Goal: Task Accomplishment & Management: Manage account settings

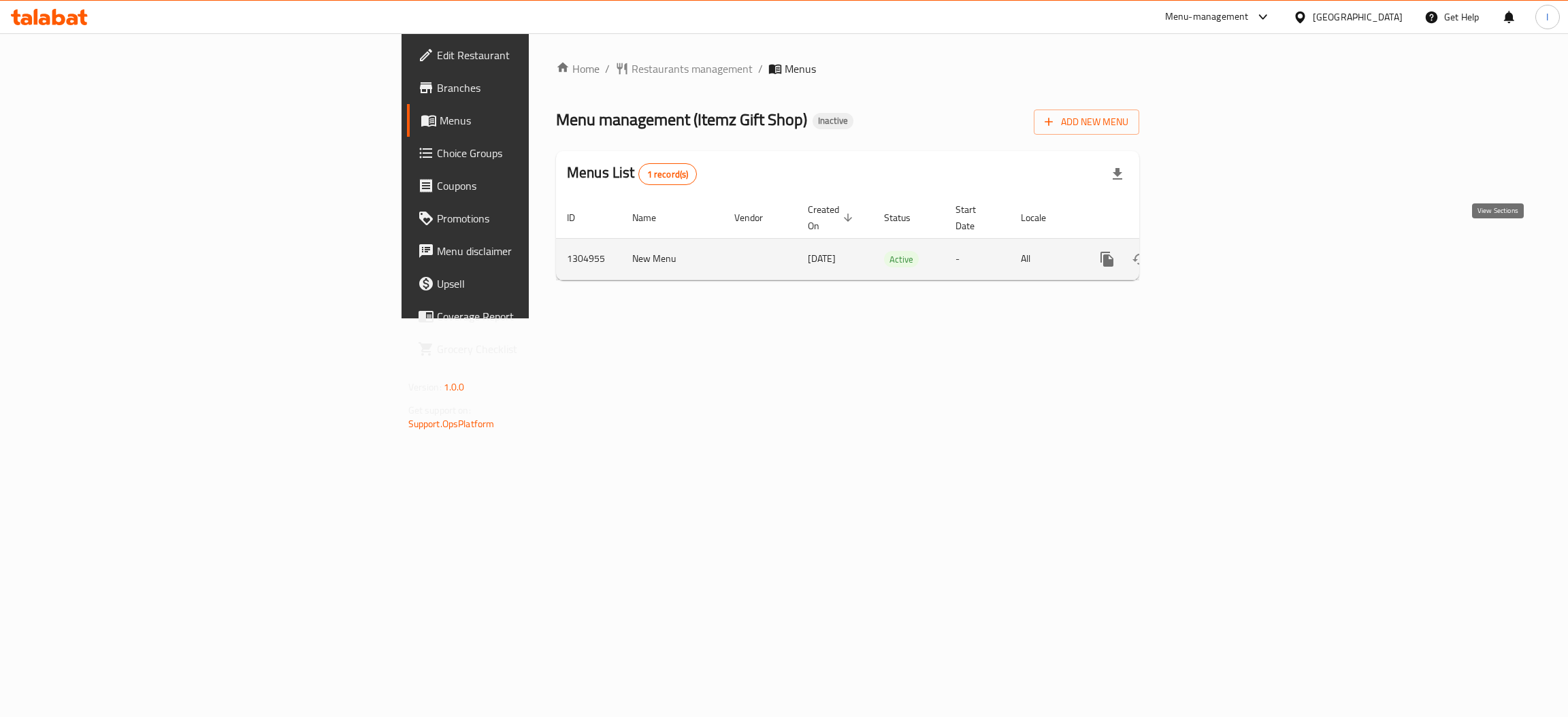
click at [1211, 253] on icon "enhanced table" at bounding box center [1205, 259] width 13 height 13
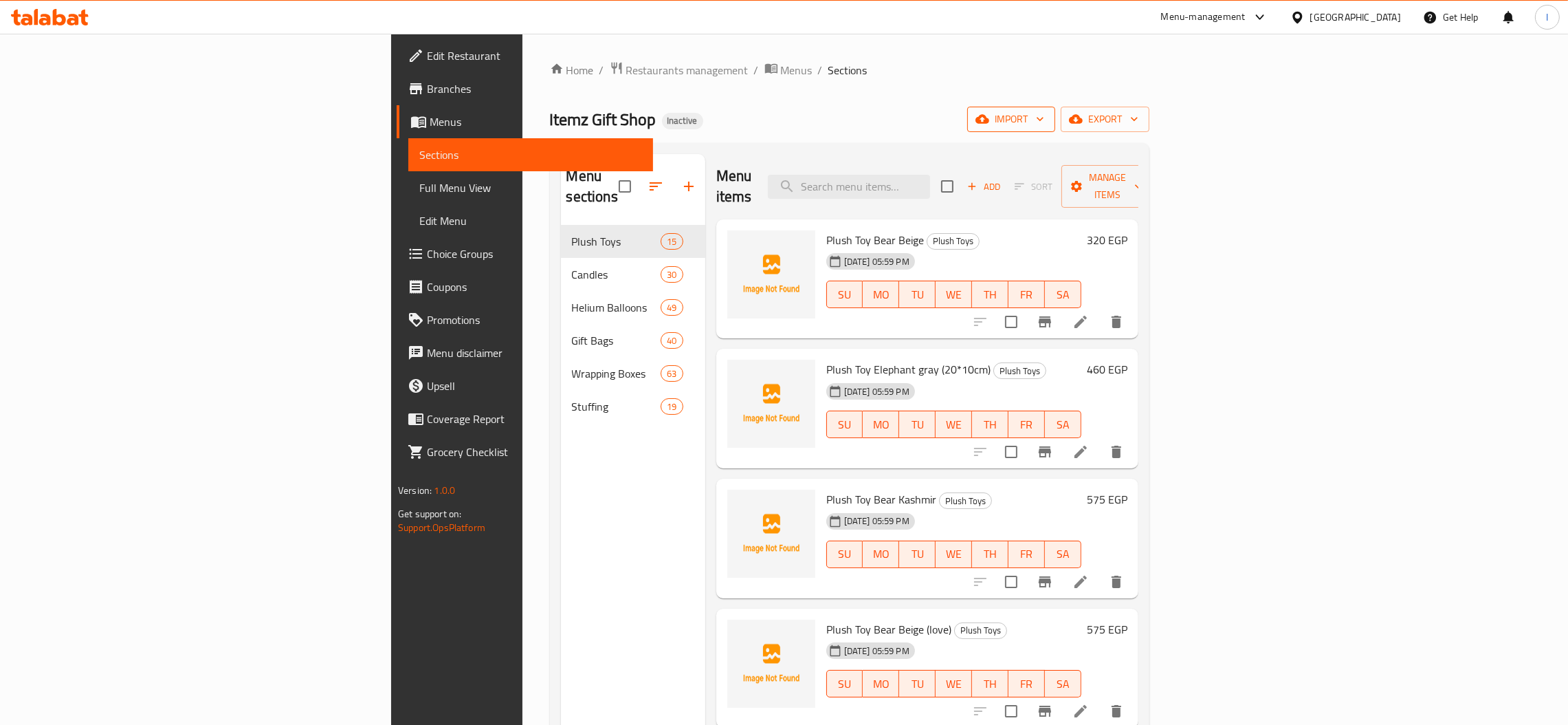
click at [1055, 129] on button "import" at bounding box center [1011, 119] width 88 height 25
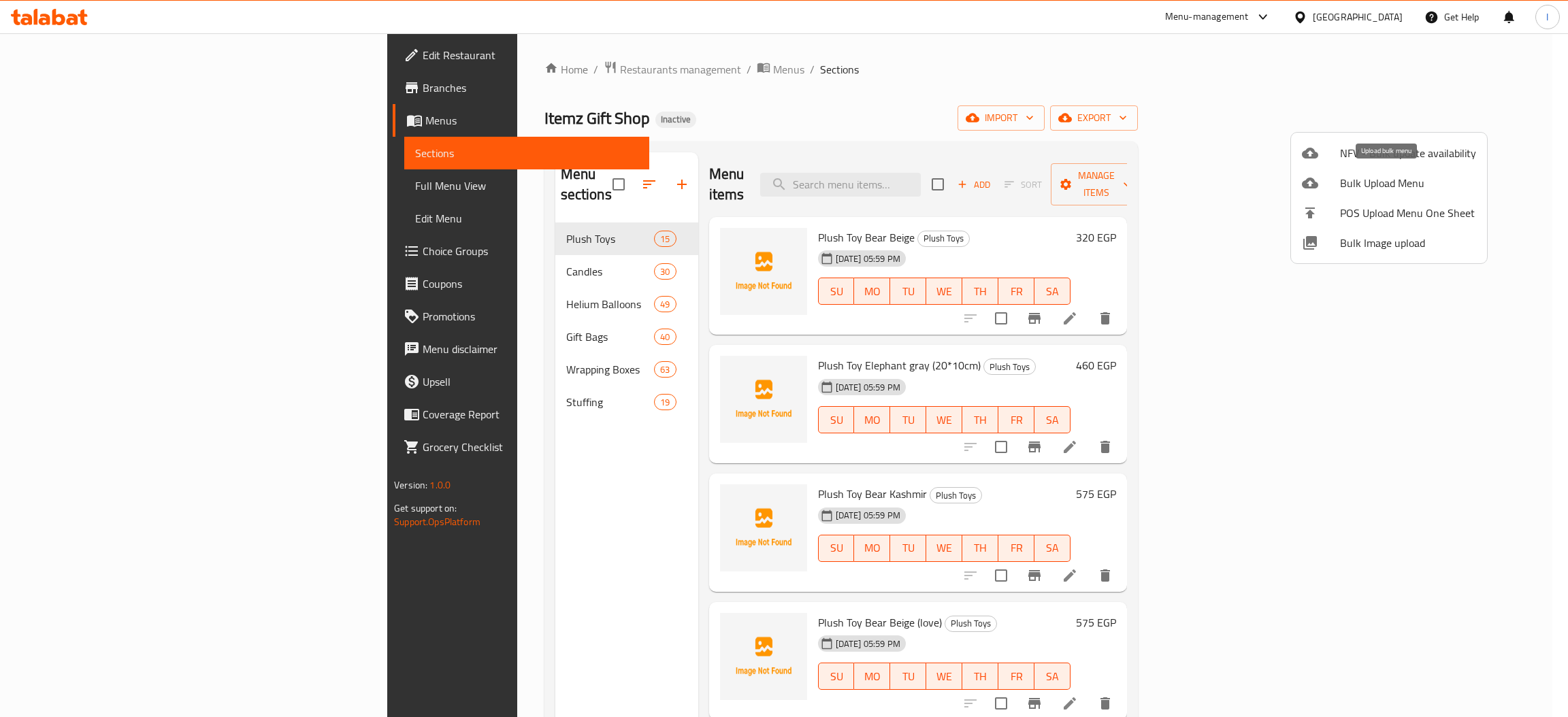
click at [1371, 189] on span "Bulk Upload Menu" at bounding box center [1408, 183] width 136 height 16
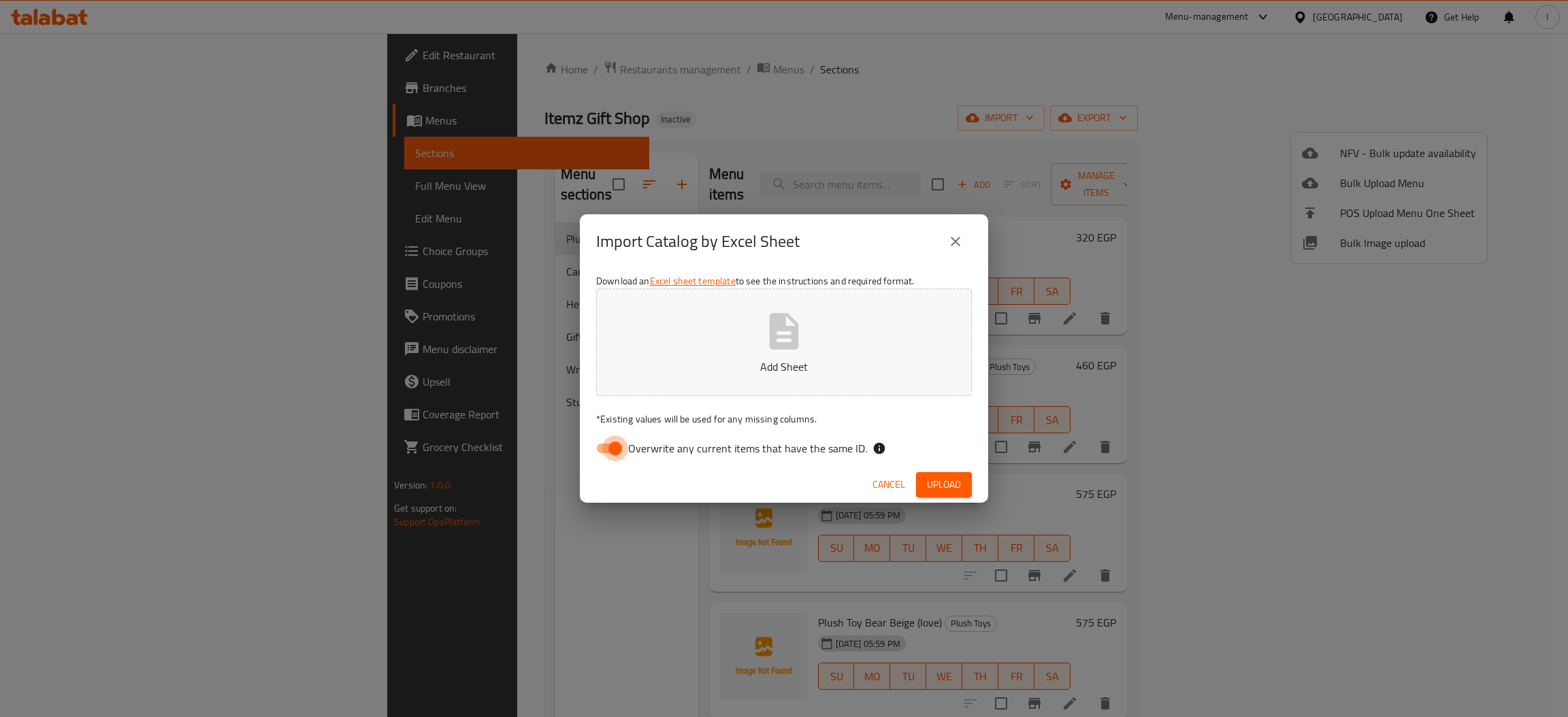
click at [614, 457] on input "Overwrite any current items that have the same ID." at bounding box center [615, 448] width 78 height 26
checkbox input "false"
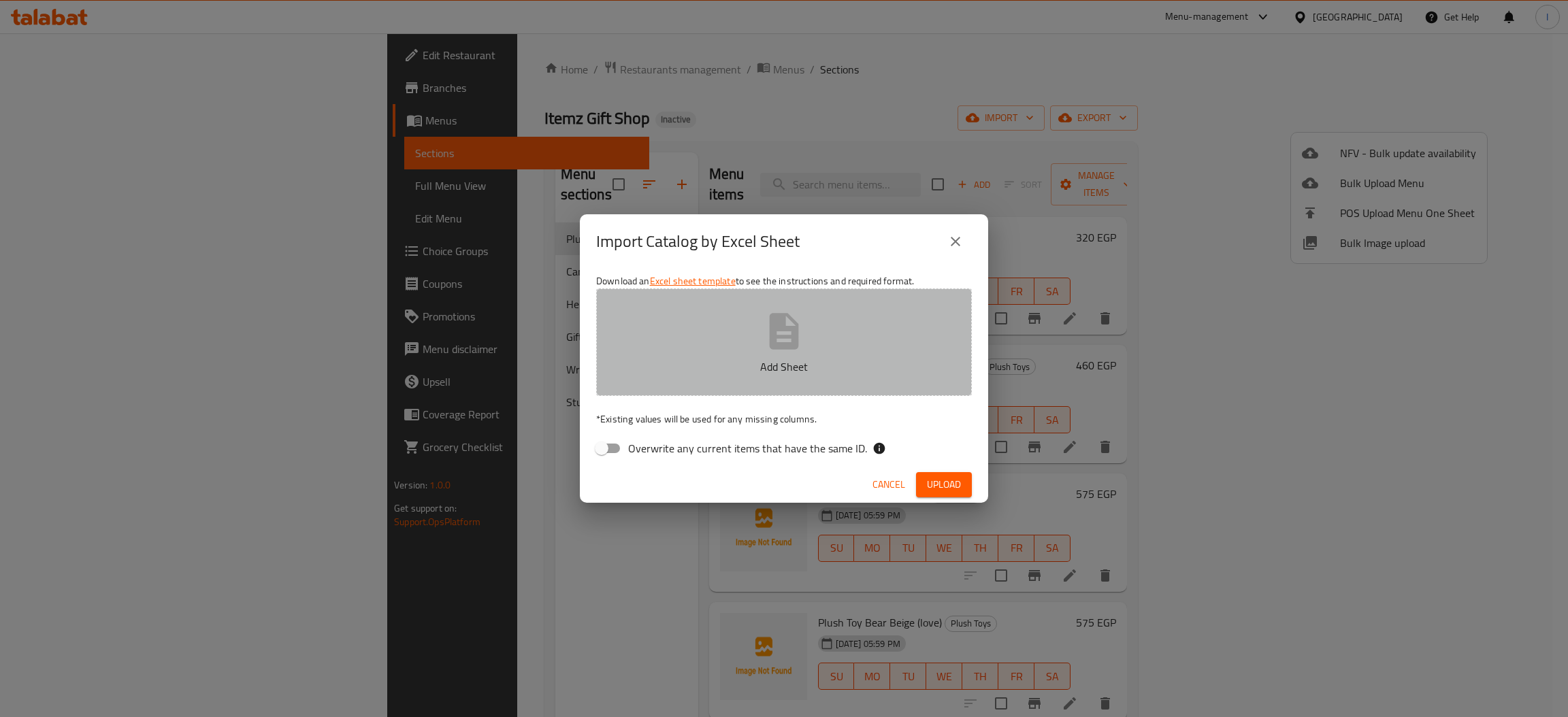
click at [760, 349] on button "Add Sheet" at bounding box center [783, 342] width 375 height 107
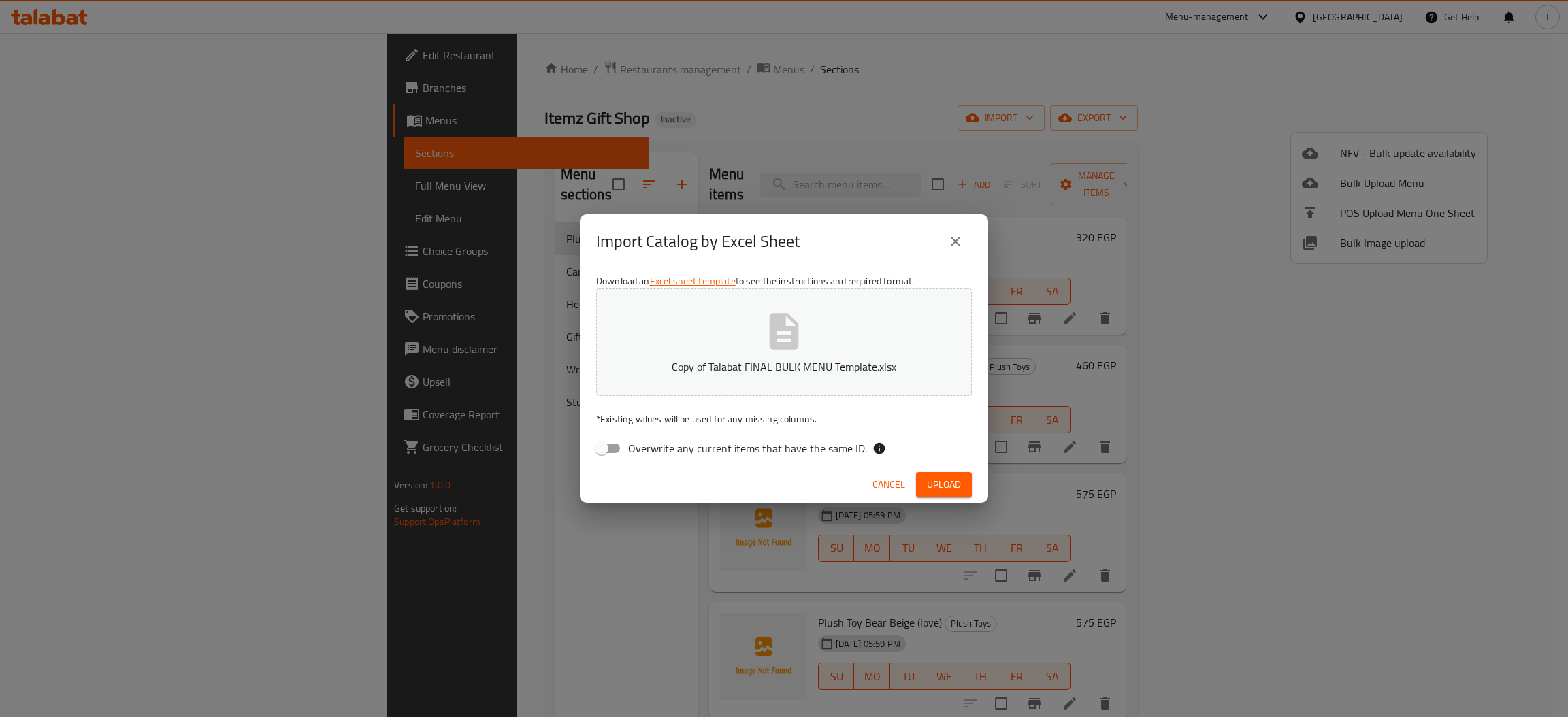
click at [937, 484] on span "Upload" at bounding box center [944, 484] width 34 height 17
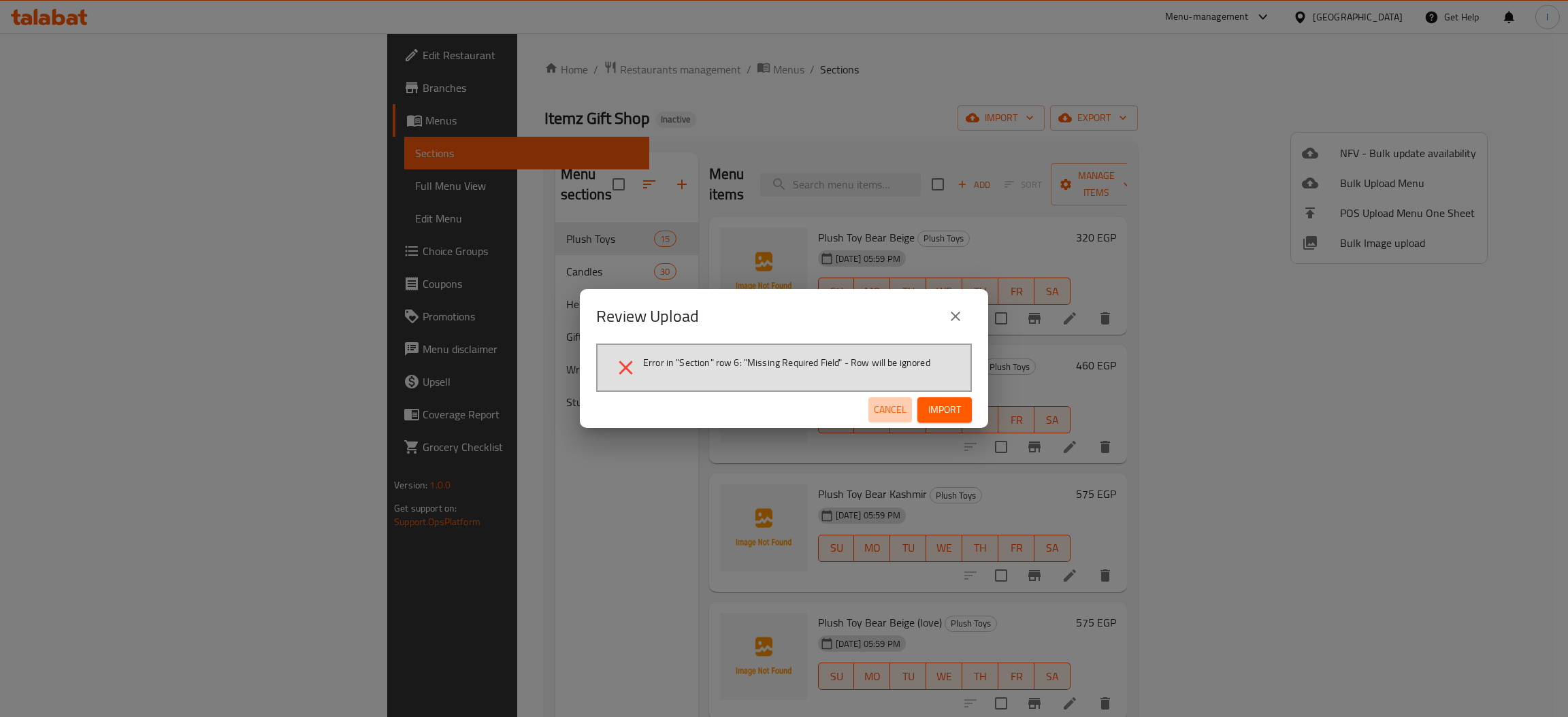
click at [892, 415] on span "Cancel" at bounding box center [890, 409] width 33 height 17
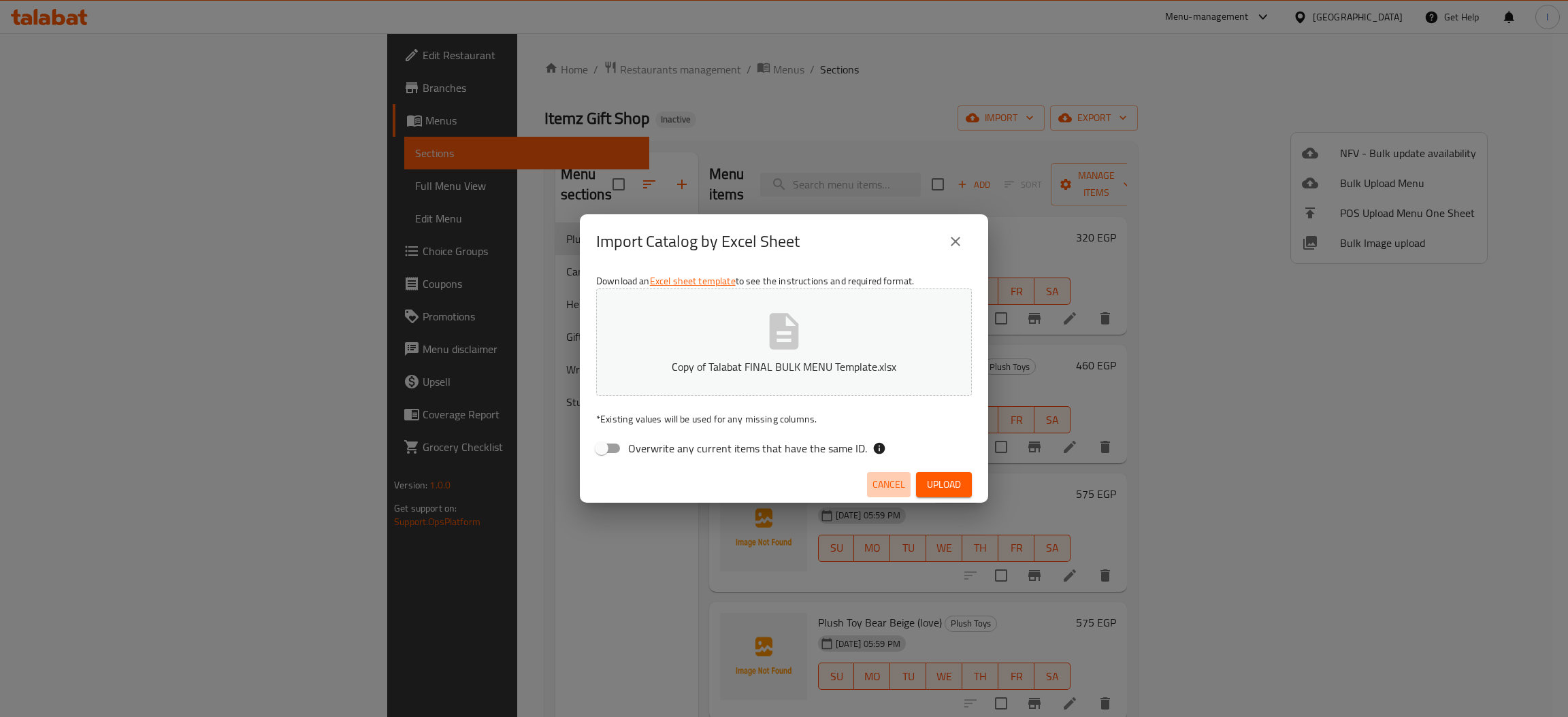
click at [877, 491] on span "Cancel" at bounding box center [888, 484] width 33 height 17
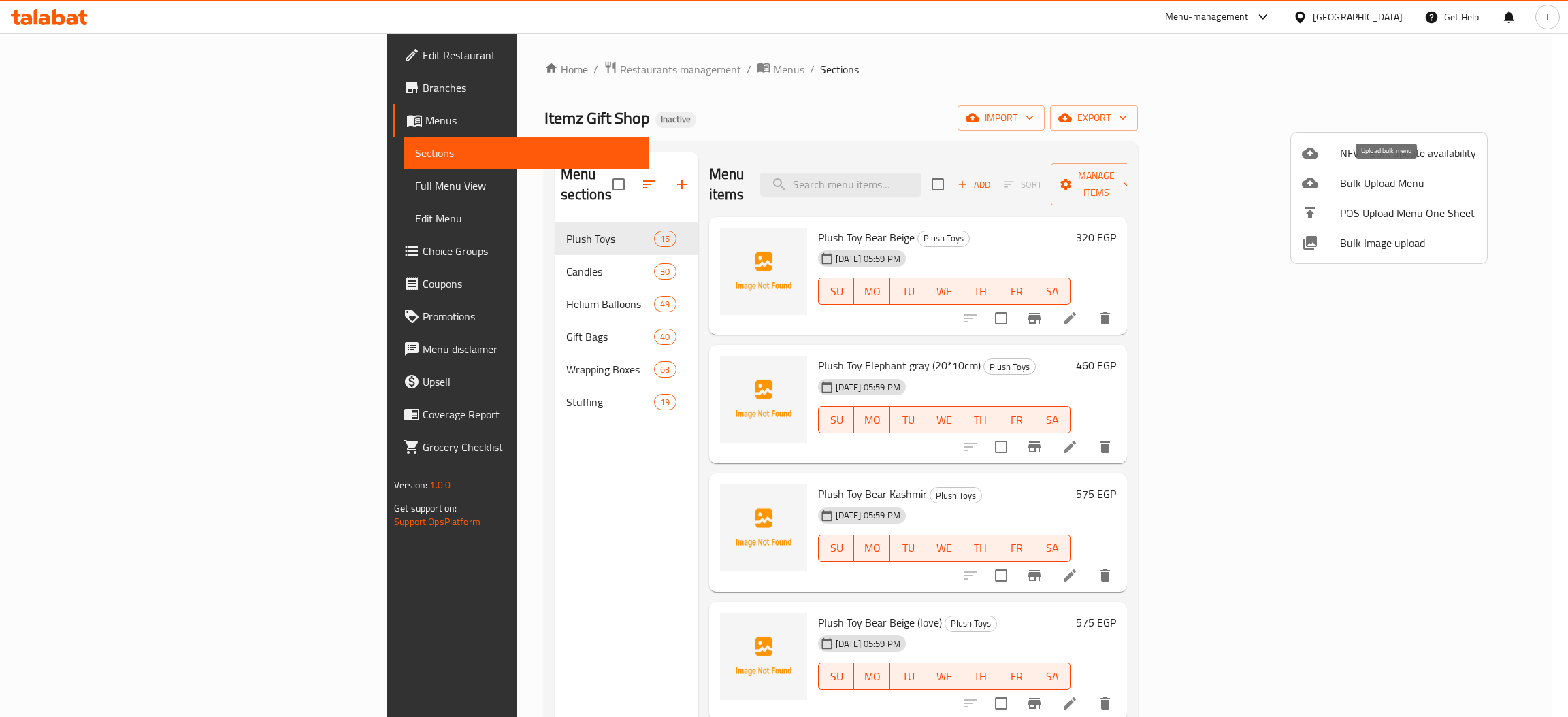
click at [1353, 186] on span "Bulk Upload Menu" at bounding box center [1408, 183] width 136 height 16
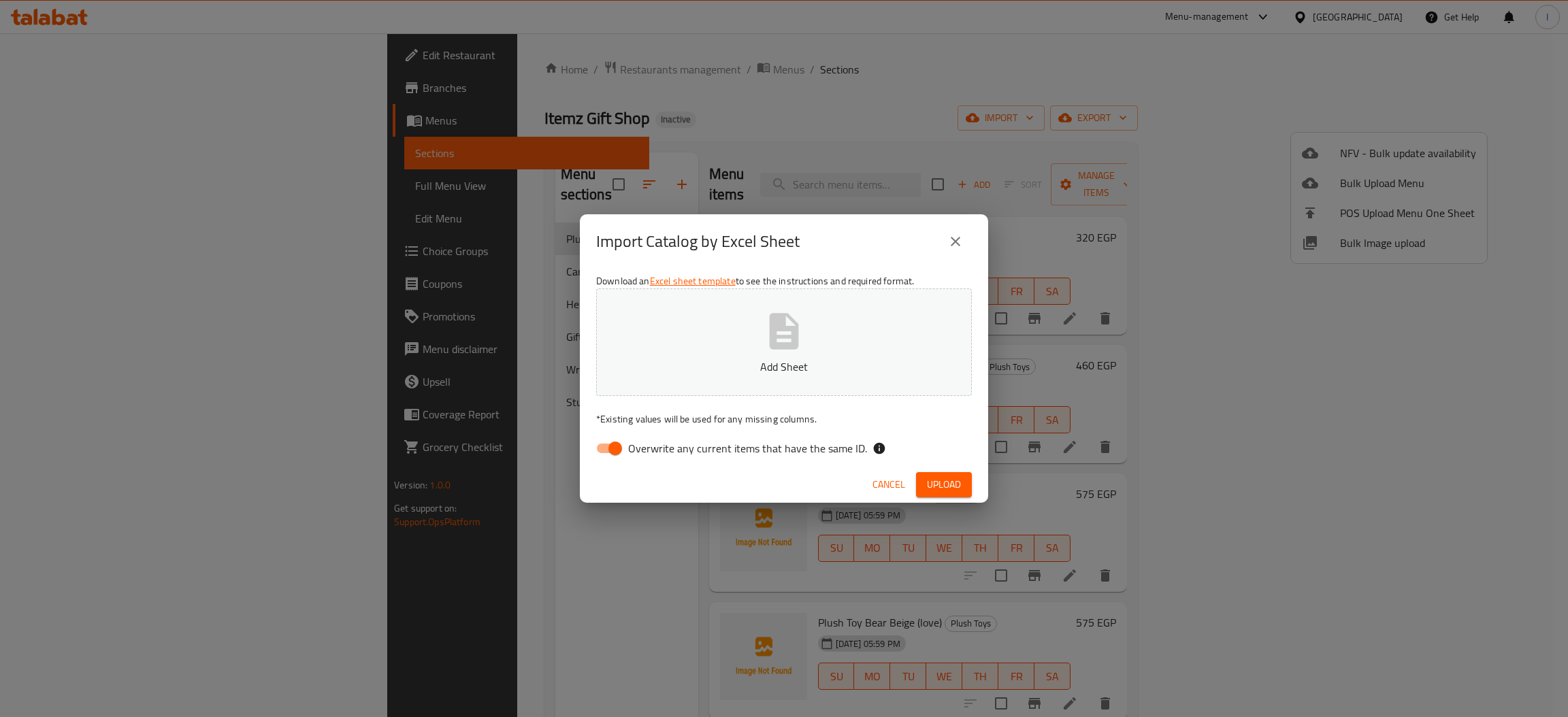
click at [638, 456] on span "Overwrite any current items that have the same ID." at bounding box center [747, 448] width 239 height 16
click at [638, 456] on input "Overwrite any current items that have the same ID." at bounding box center [615, 448] width 78 height 26
checkbox input "false"
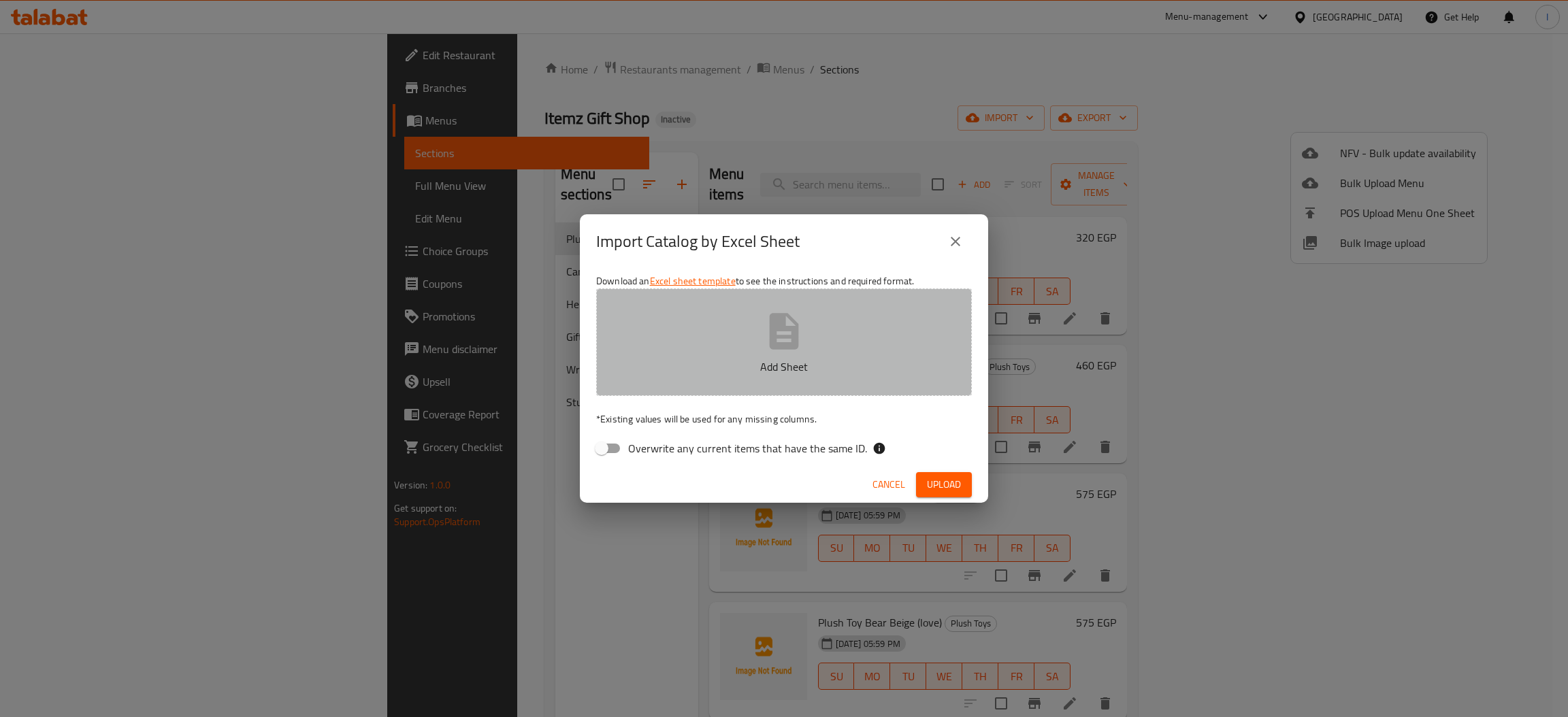
click at [712, 375] on button "Add Sheet" at bounding box center [783, 342] width 375 height 107
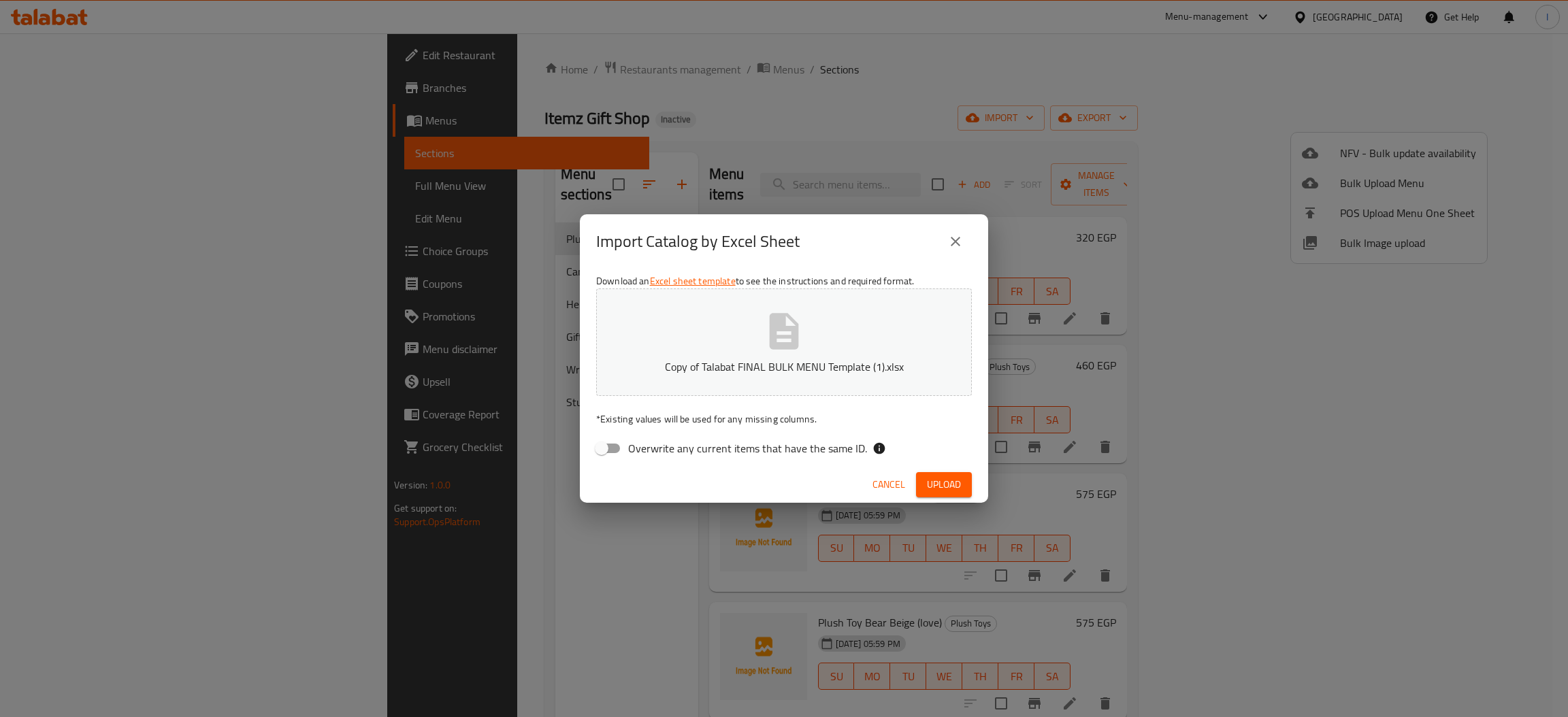
click at [954, 477] on span "Upload" at bounding box center [944, 484] width 34 height 17
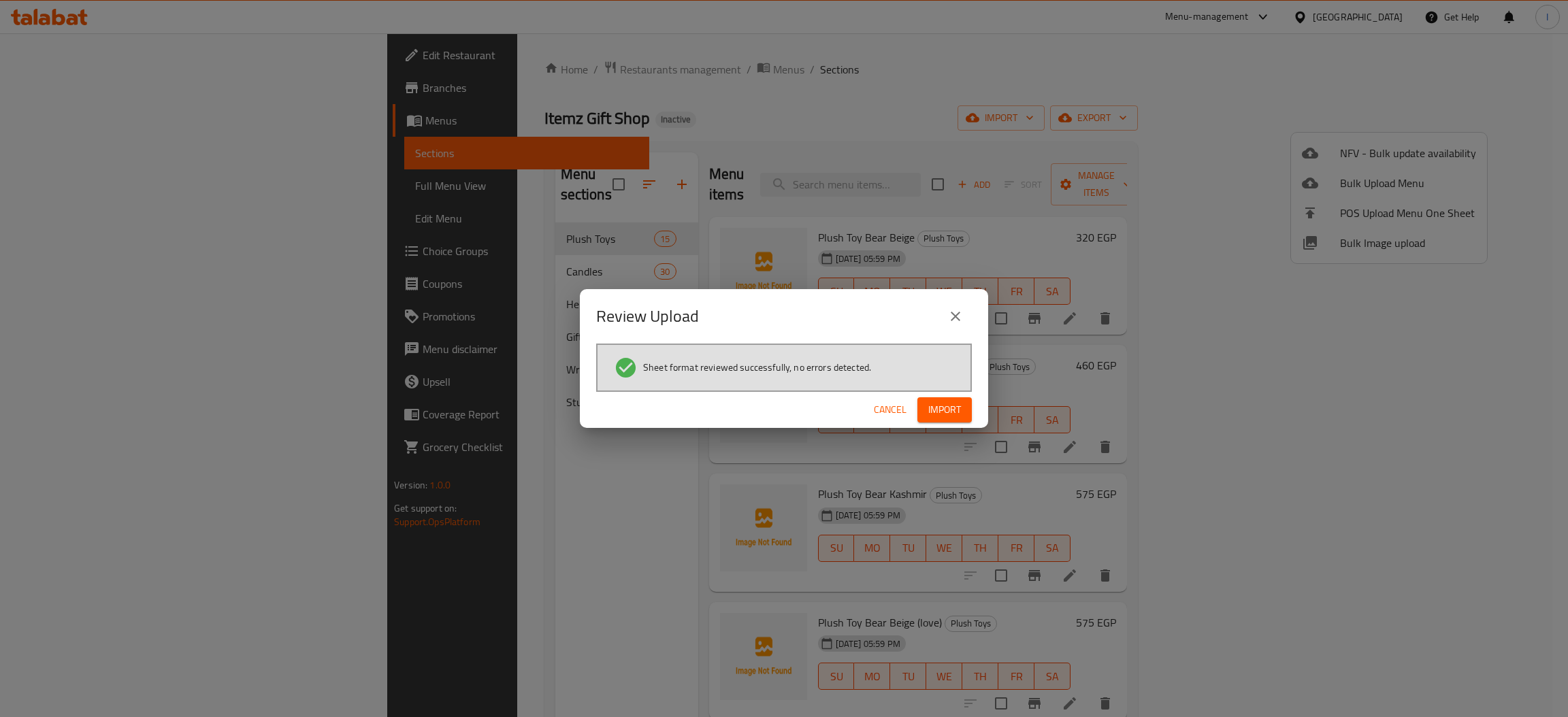
click at [953, 397] on button "Import" at bounding box center [945, 410] width 55 height 25
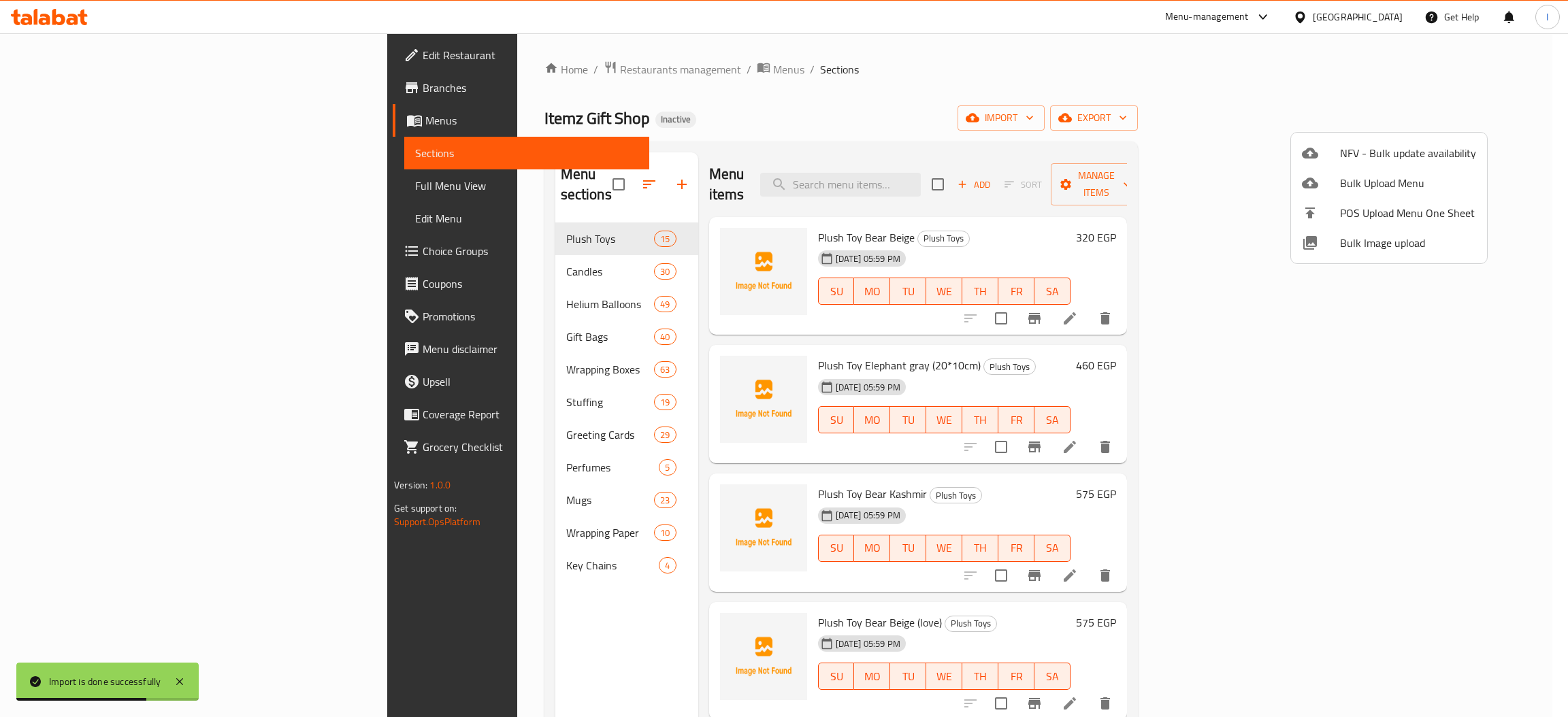
click at [373, 415] on div at bounding box center [784, 358] width 1568 height 717
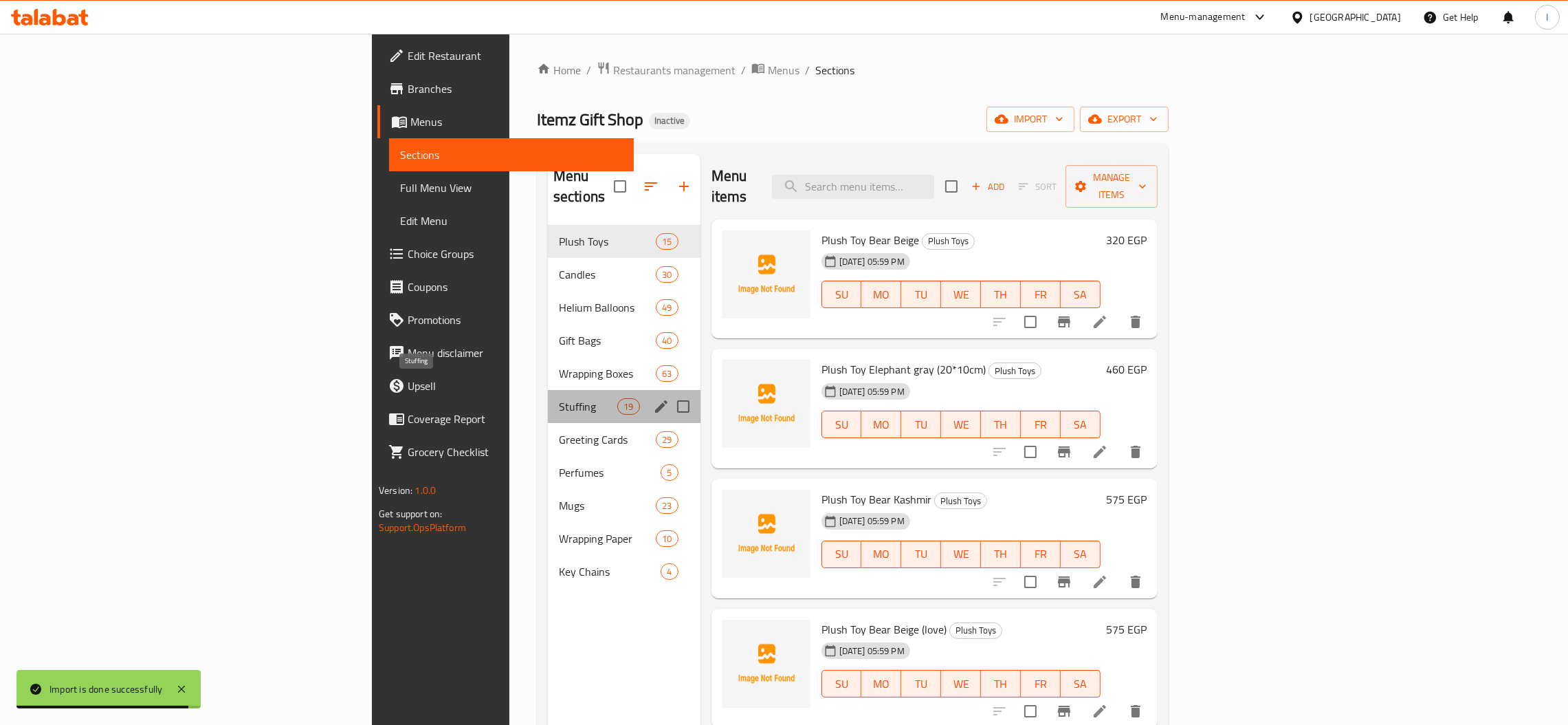
click at [559, 398] on span "Stuffing" at bounding box center [588, 406] width 58 height 16
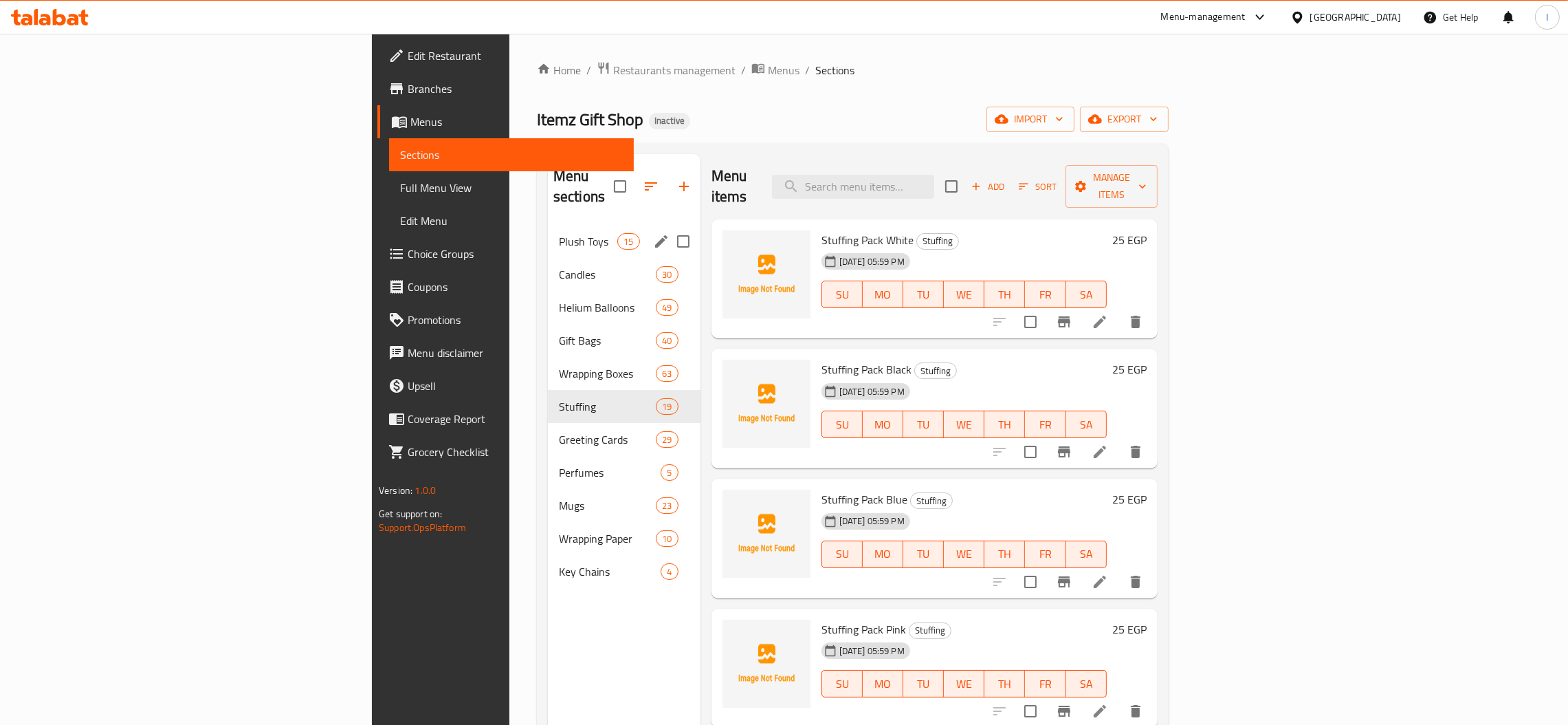
click at [548, 230] on div "Plush Toys 15" at bounding box center [624, 242] width 153 height 33
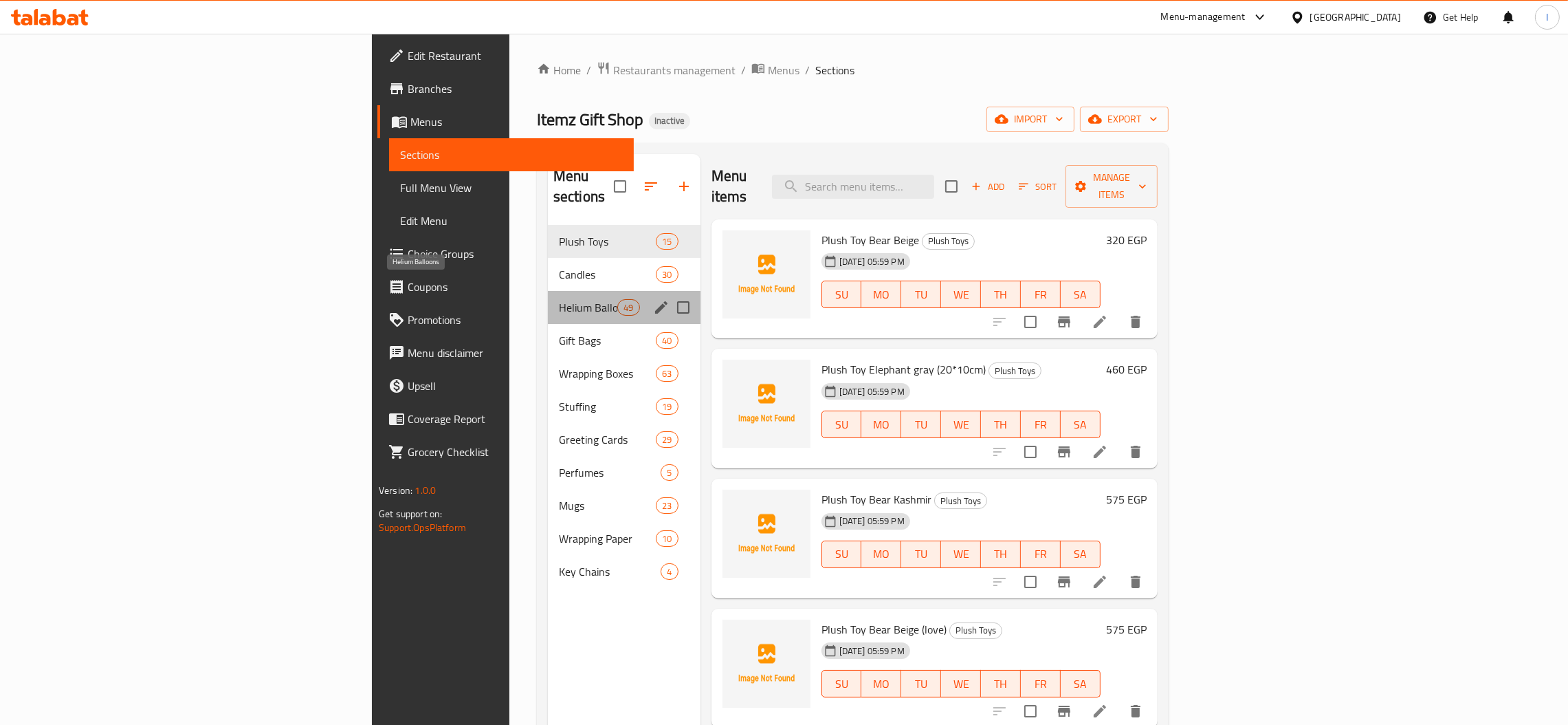
click at [559, 299] on span "Helium Balloons" at bounding box center [588, 308] width 58 height 16
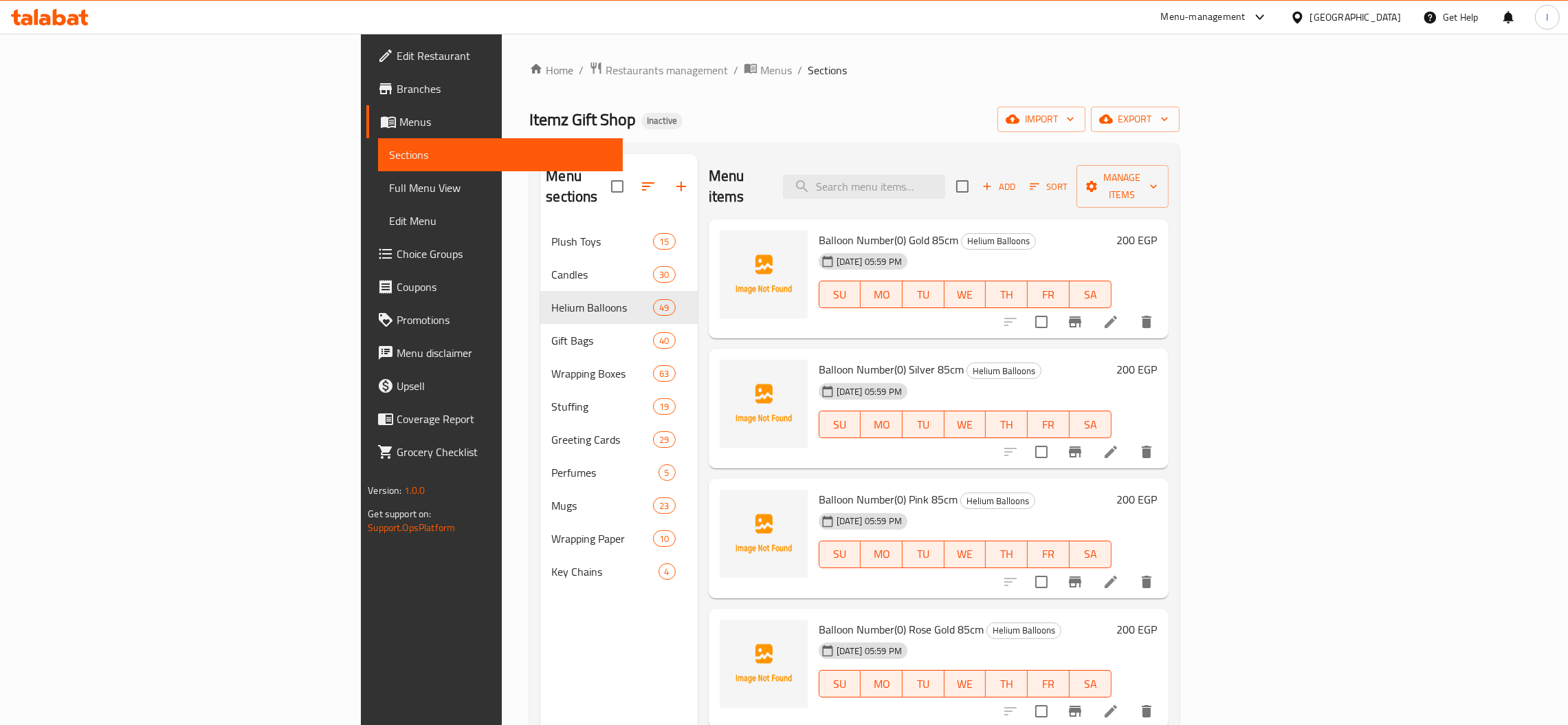
scroll to position [413, 0]
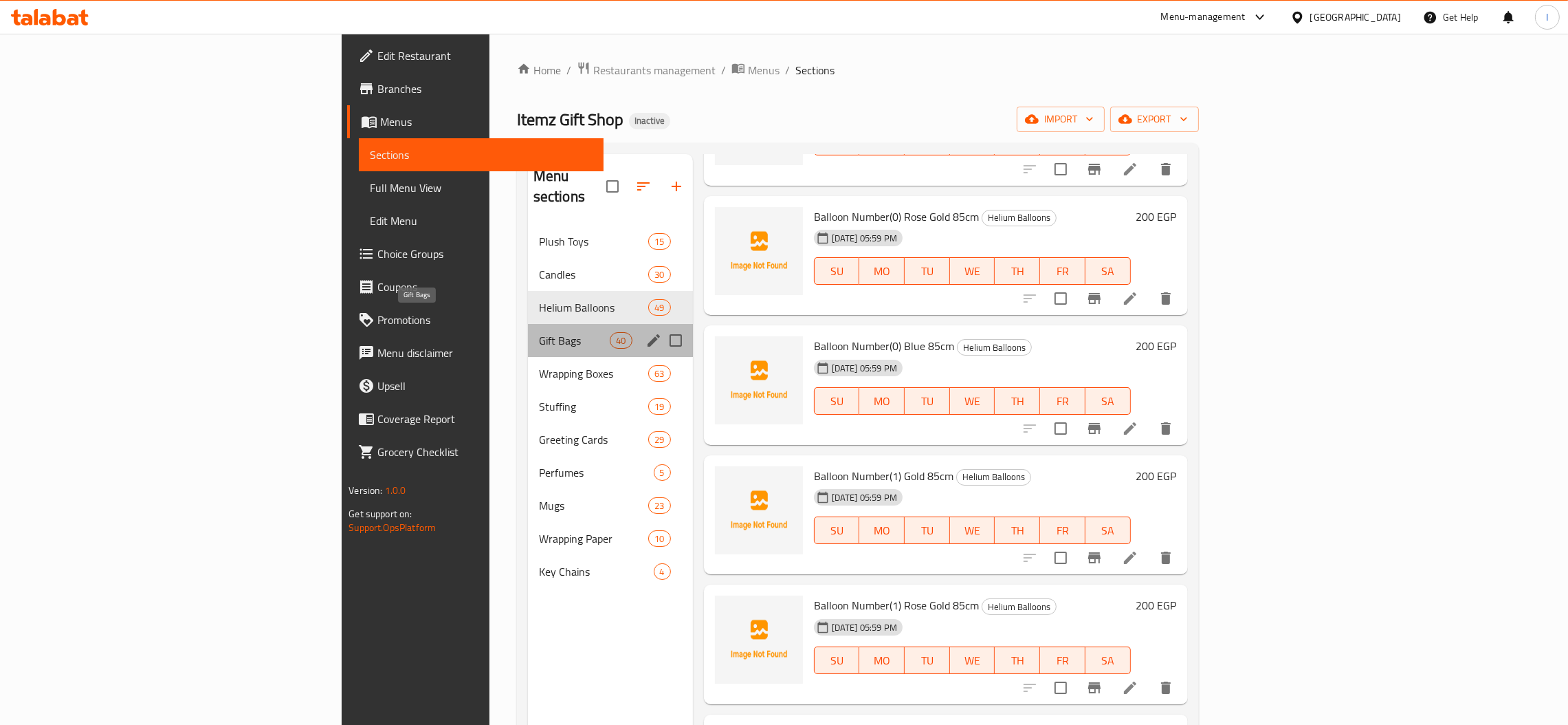
click at [539, 332] on span "Gift Bags" at bounding box center [575, 340] width 72 height 16
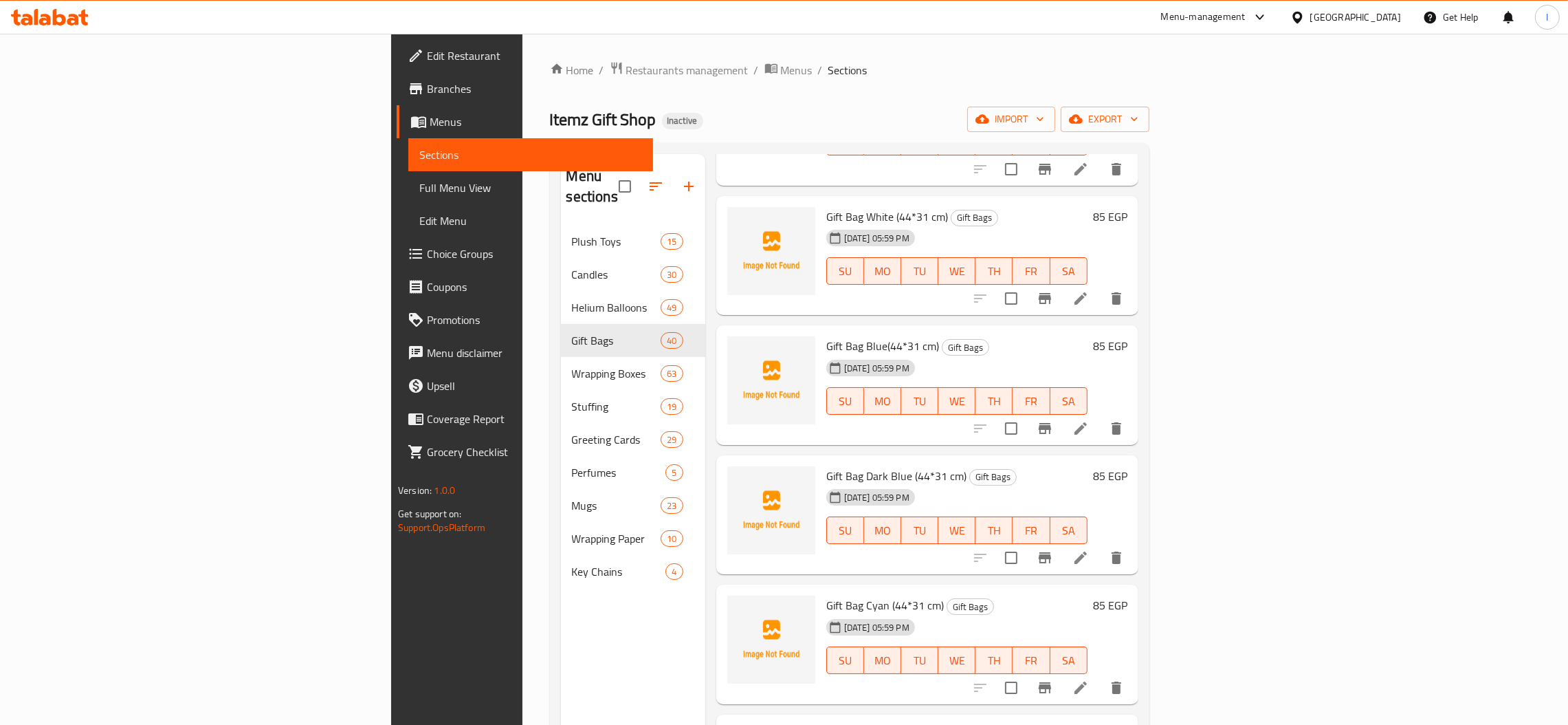
scroll to position [825, 0]
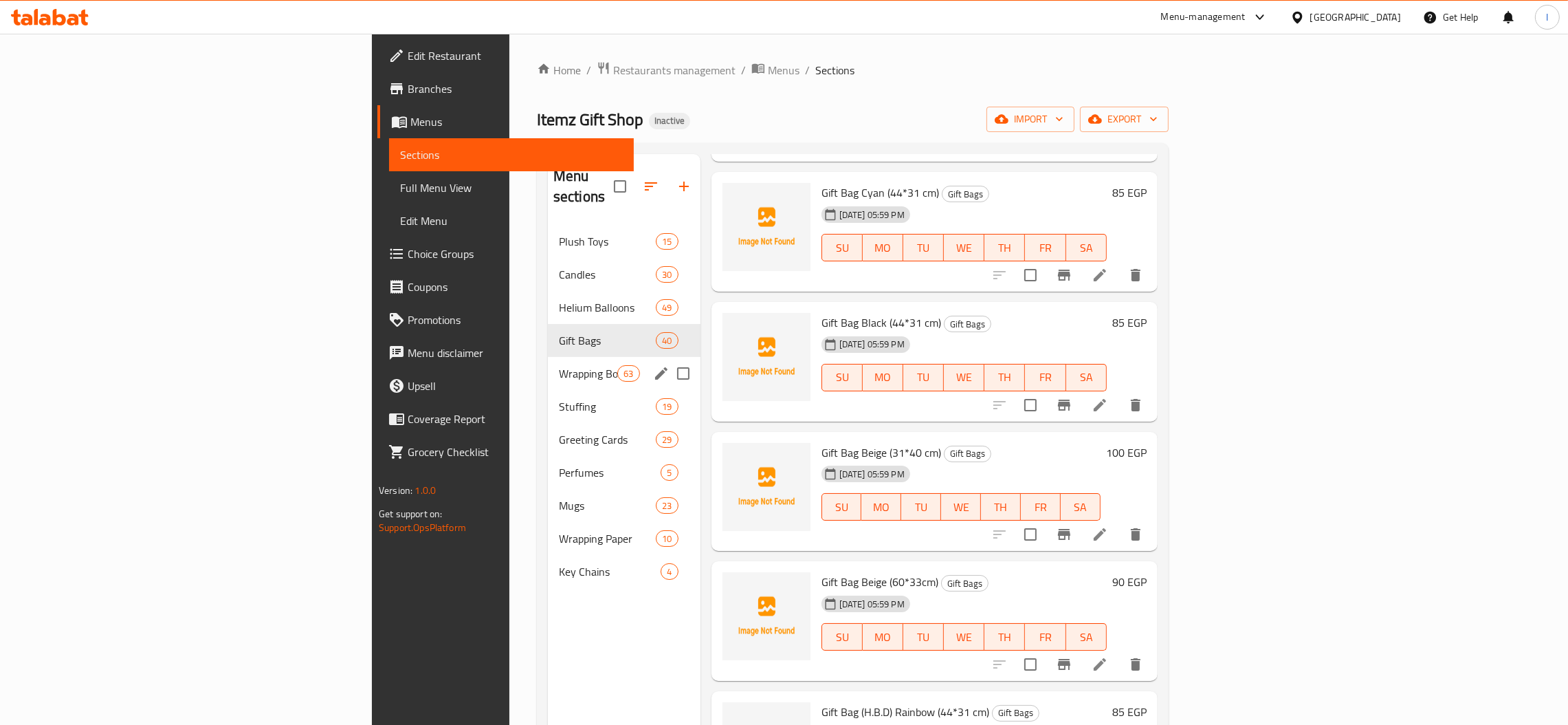
click at [548, 362] on div "Wrapping Boxes 63" at bounding box center [624, 373] width 153 height 33
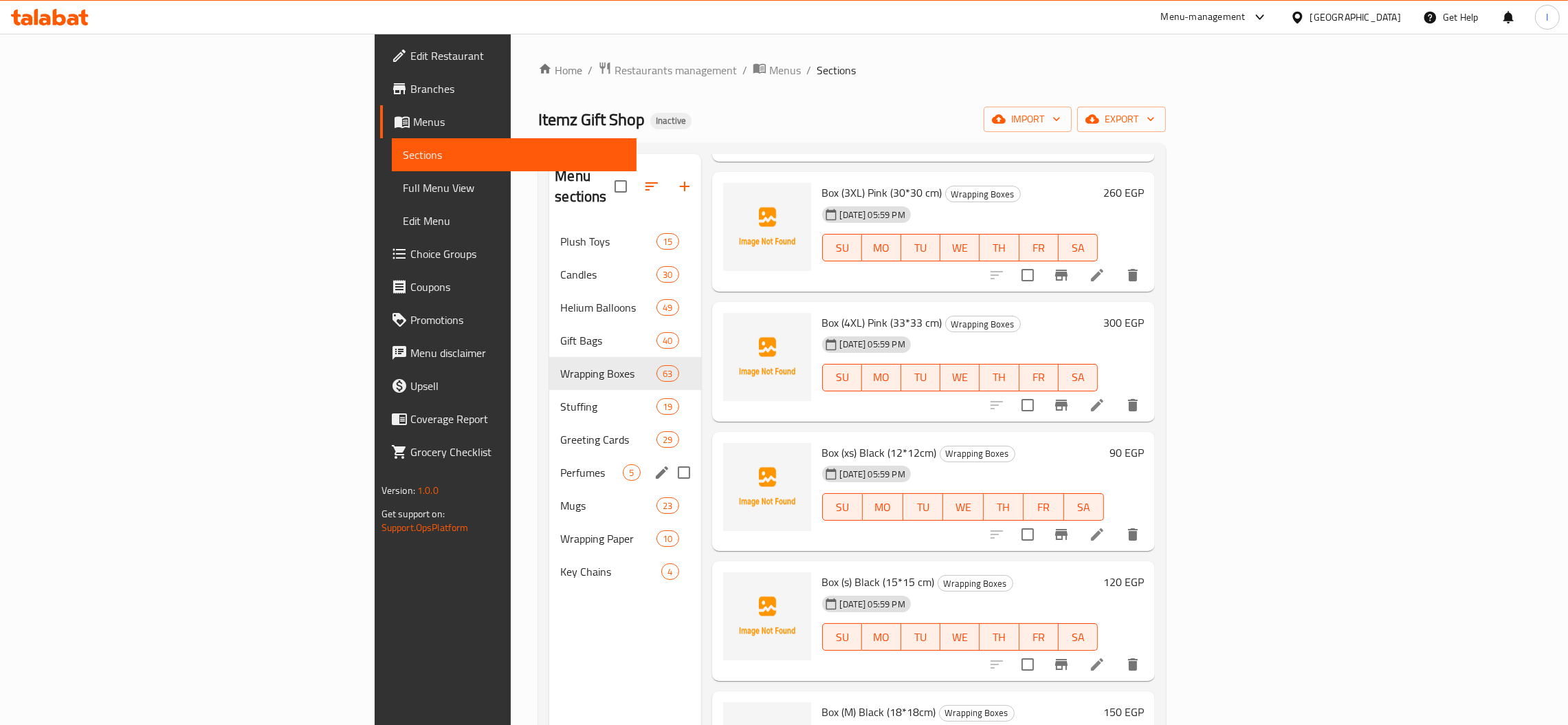
scroll to position [1134, 0]
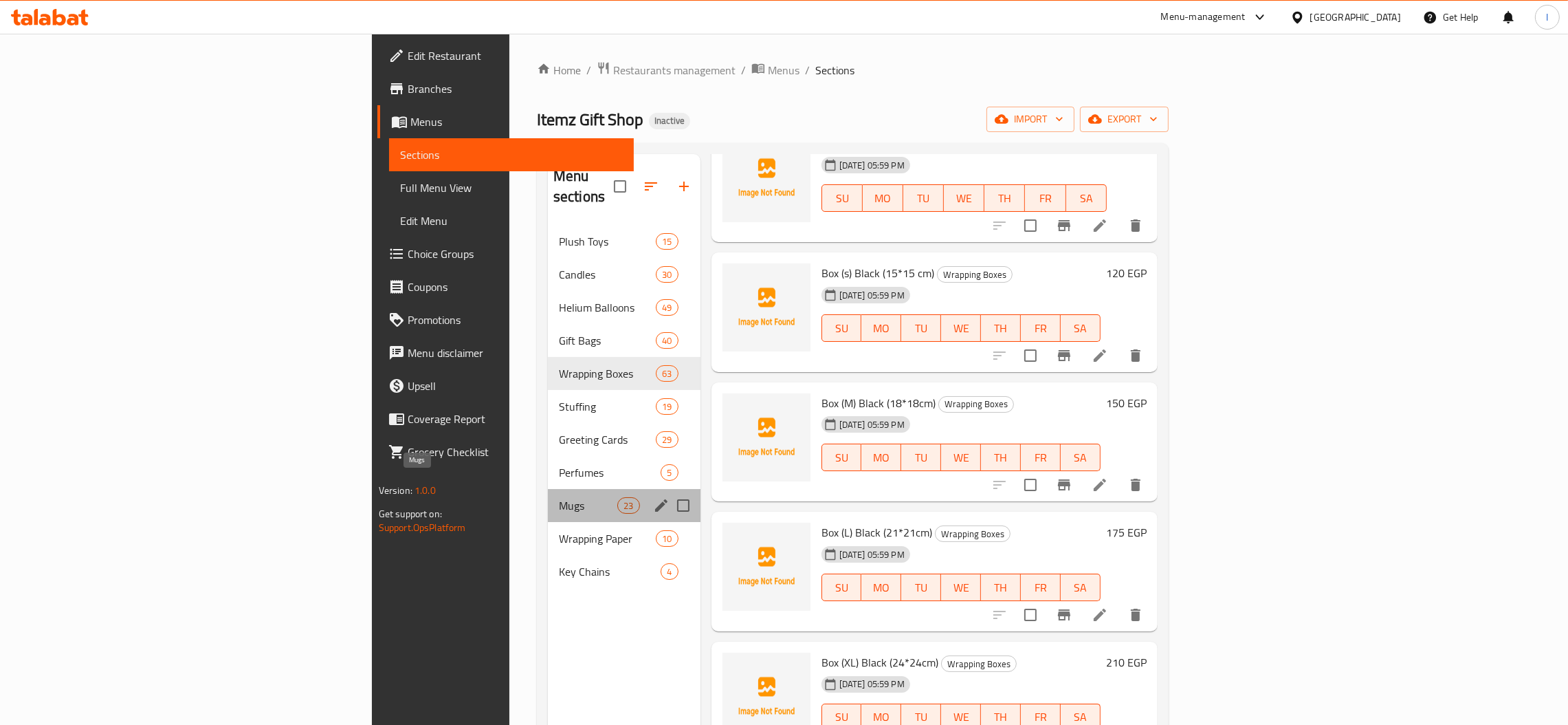
drag, startPoint x: 353, startPoint y: 489, endPoint x: 471, endPoint y: 358, distance: 176.3
click at [559, 498] on span "Mugs" at bounding box center [588, 506] width 58 height 16
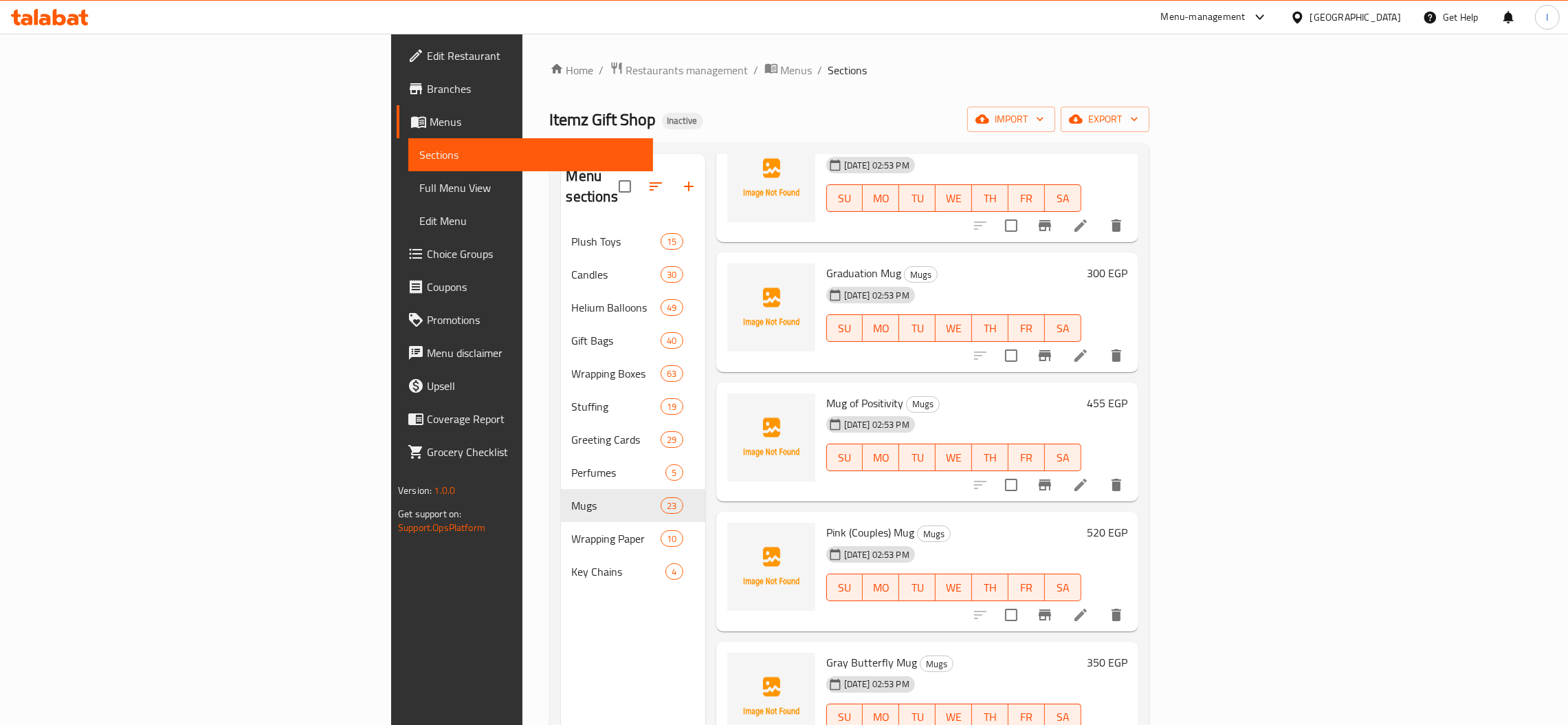
click at [408, 177] on link "Full Menu View" at bounding box center [530, 188] width 245 height 33
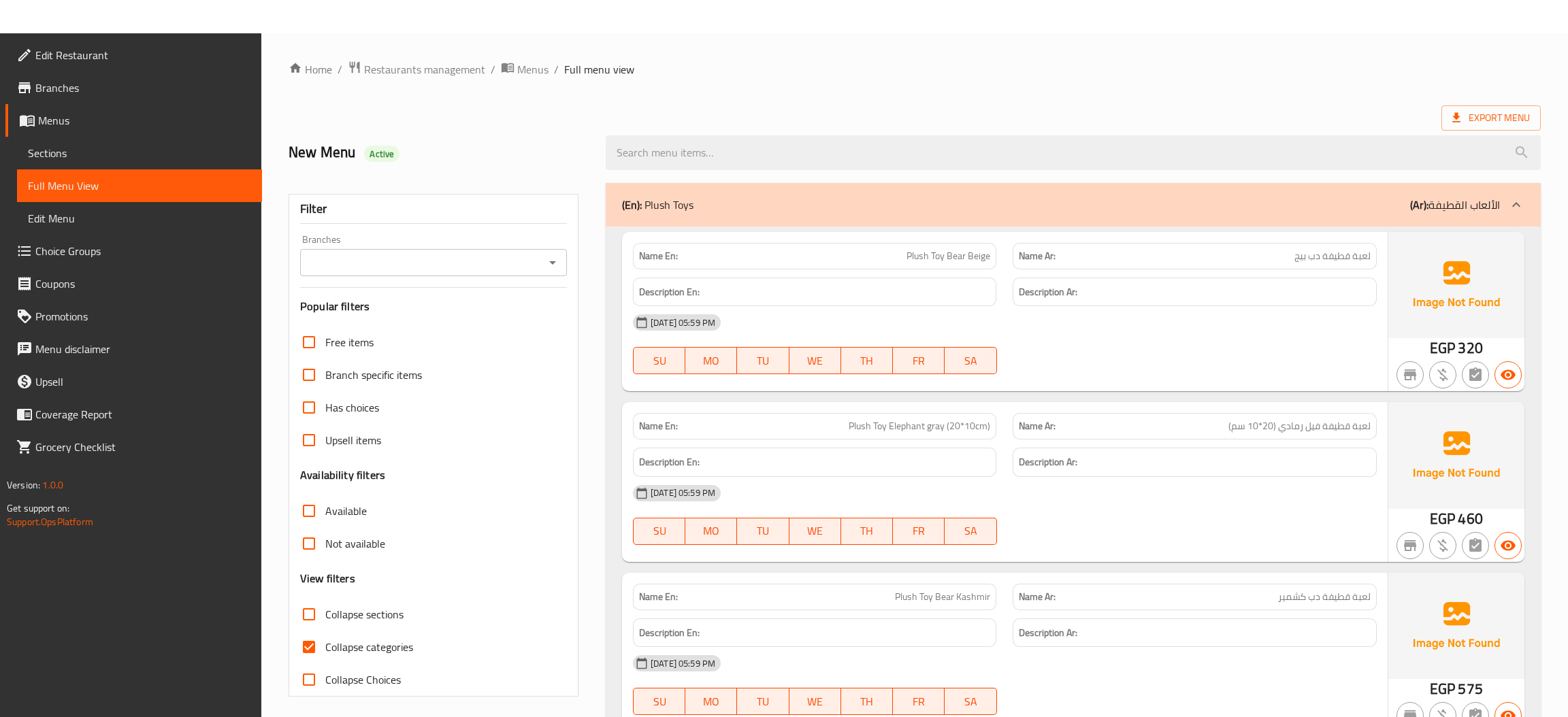
scroll to position [579, 0]
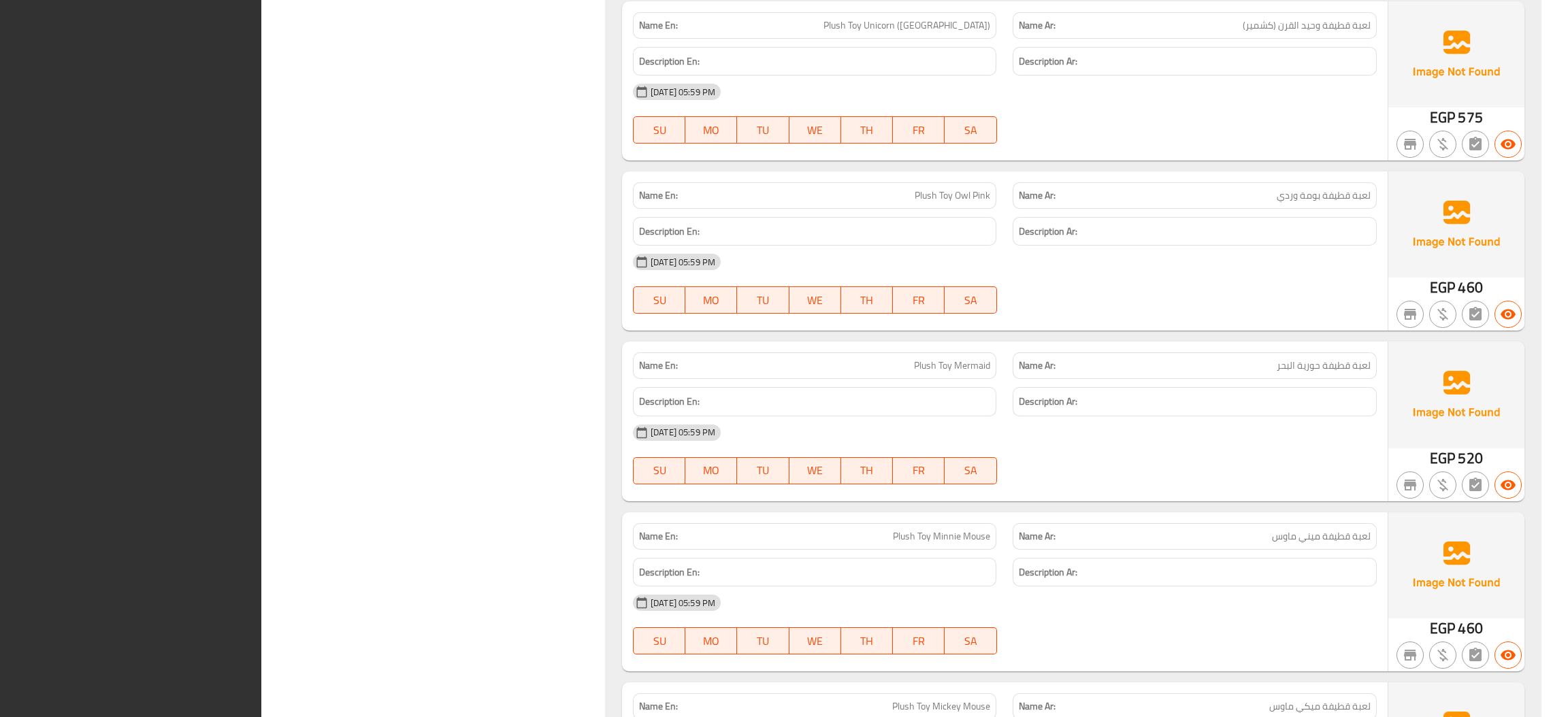
scroll to position [331, 0]
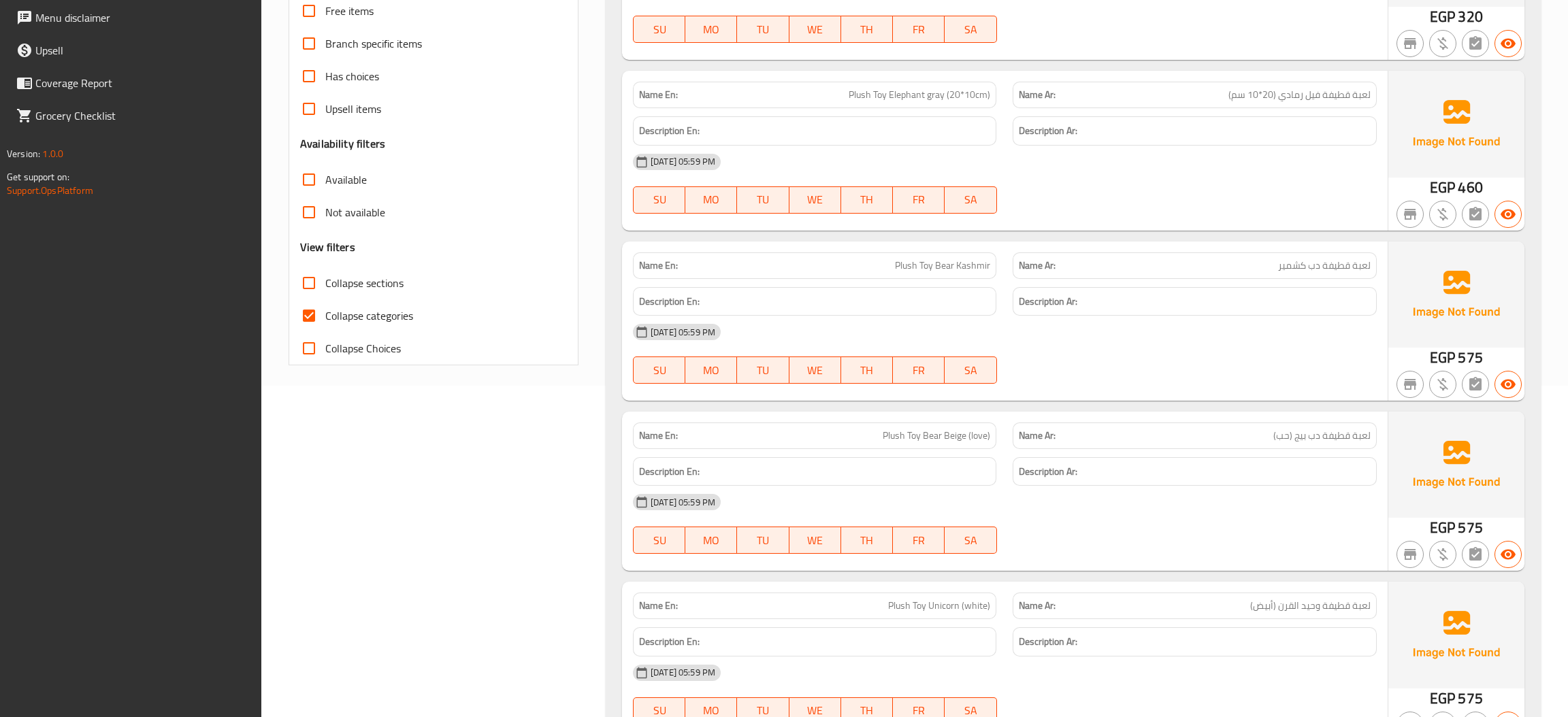
click at [308, 282] on input "Collapse sections" at bounding box center [309, 283] width 33 height 33
checkbox input "true"
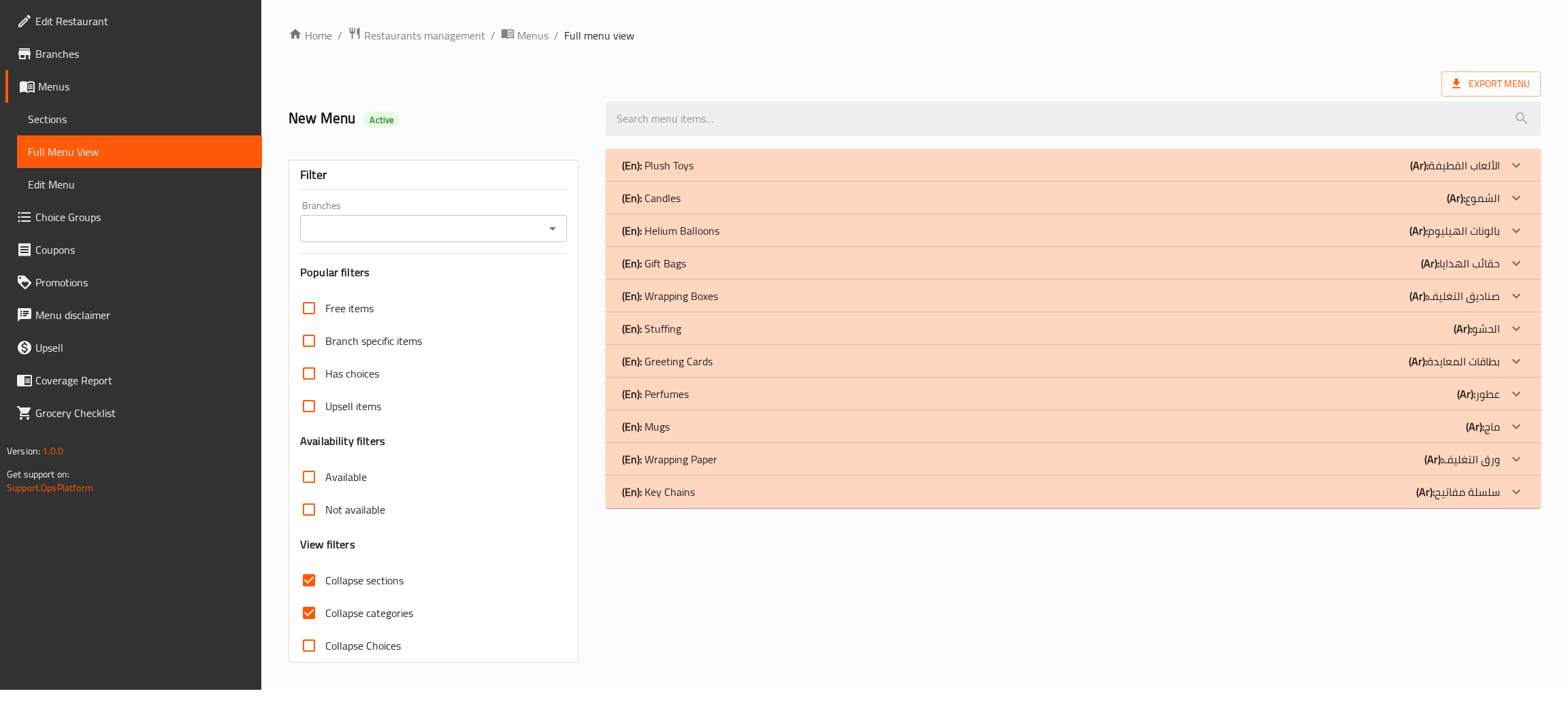
scroll to position [33, 0]
click at [307, 615] on input "Collapse categories" at bounding box center [309, 613] width 33 height 33
checkbox input "false"
click at [740, 174] on div "(En): Key Chains (Ar): سلسلة مفاتيح" at bounding box center [1061, 166] width 878 height 16
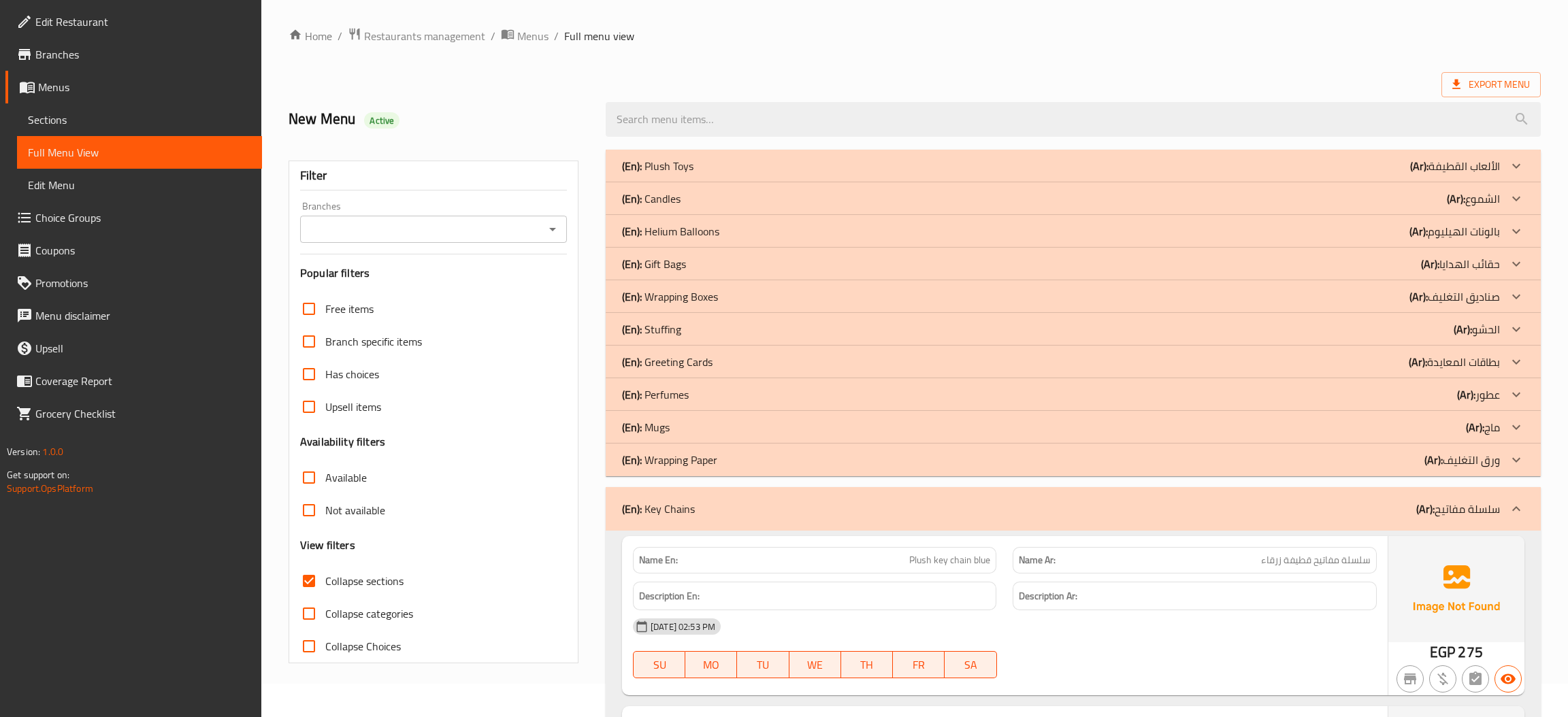
click at [687, 174] on p "(En): Wrapping Paper" at bounding box center [657, 166] width 72 height 16
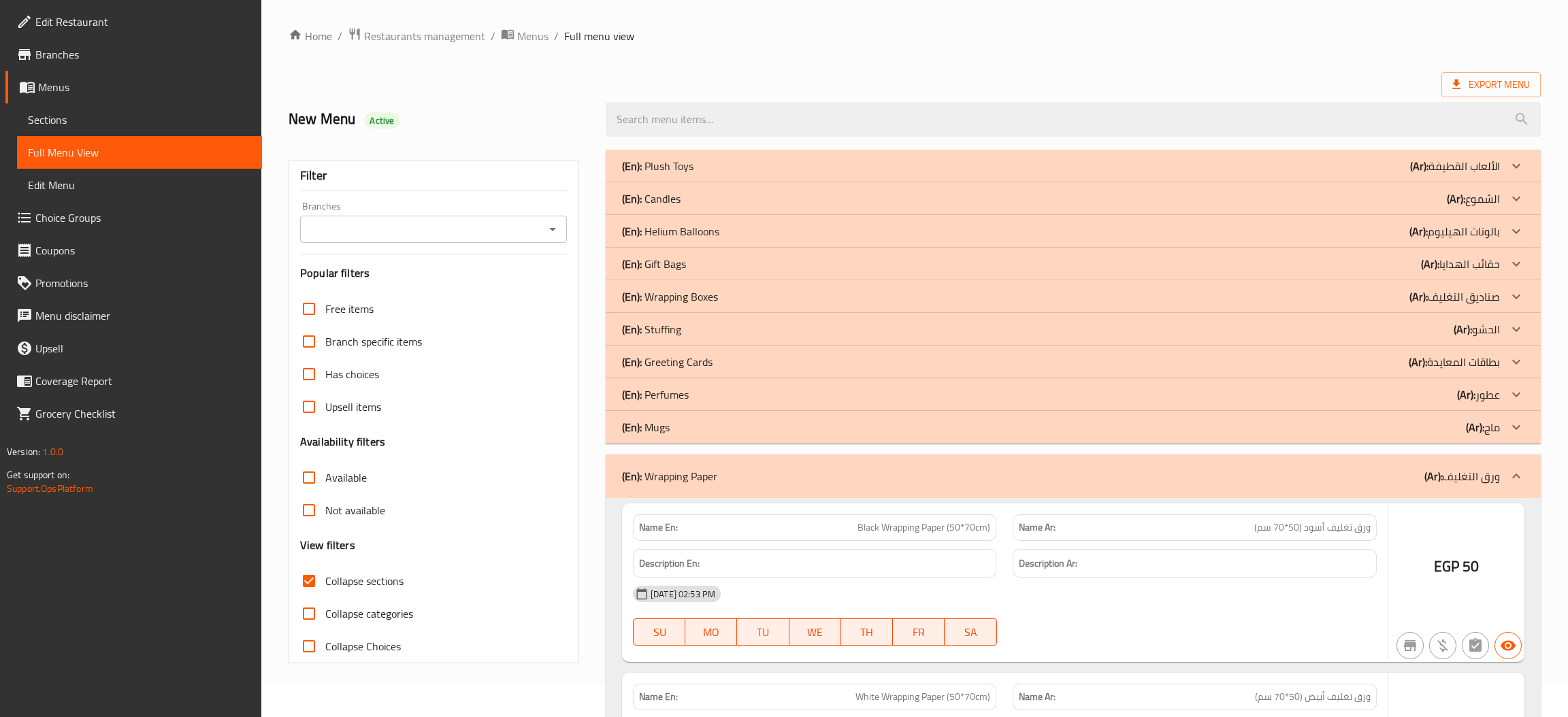
click at [677, 520] on p "Name En: Black Wrapping Paper (50*70cm)" at bounding box center [814, 527] width 351 height 14
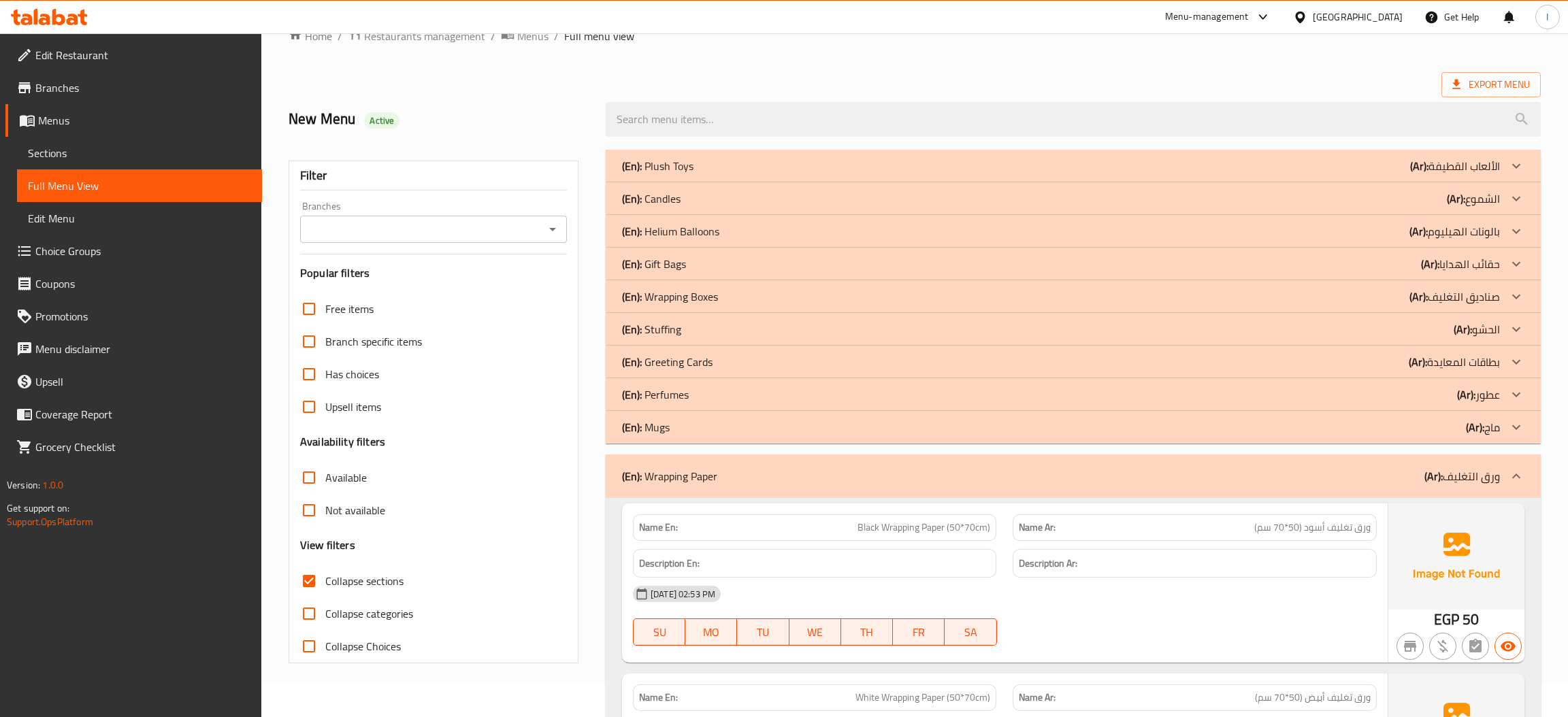
click at [699, 174] on div "(En): Mugs (Ar): ماج" at bounding box center [1061, 166] width 878 height 16
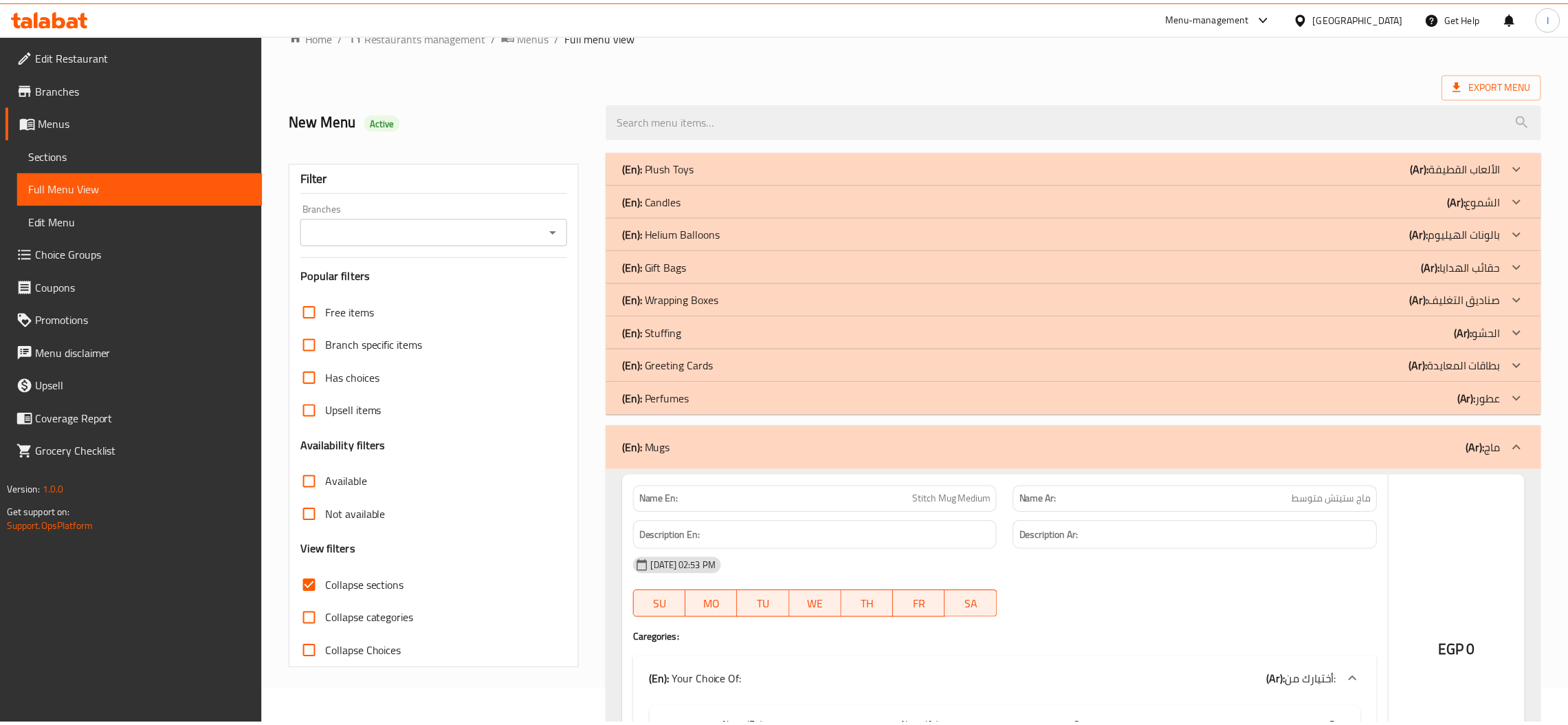
scroll to position [134, 0]
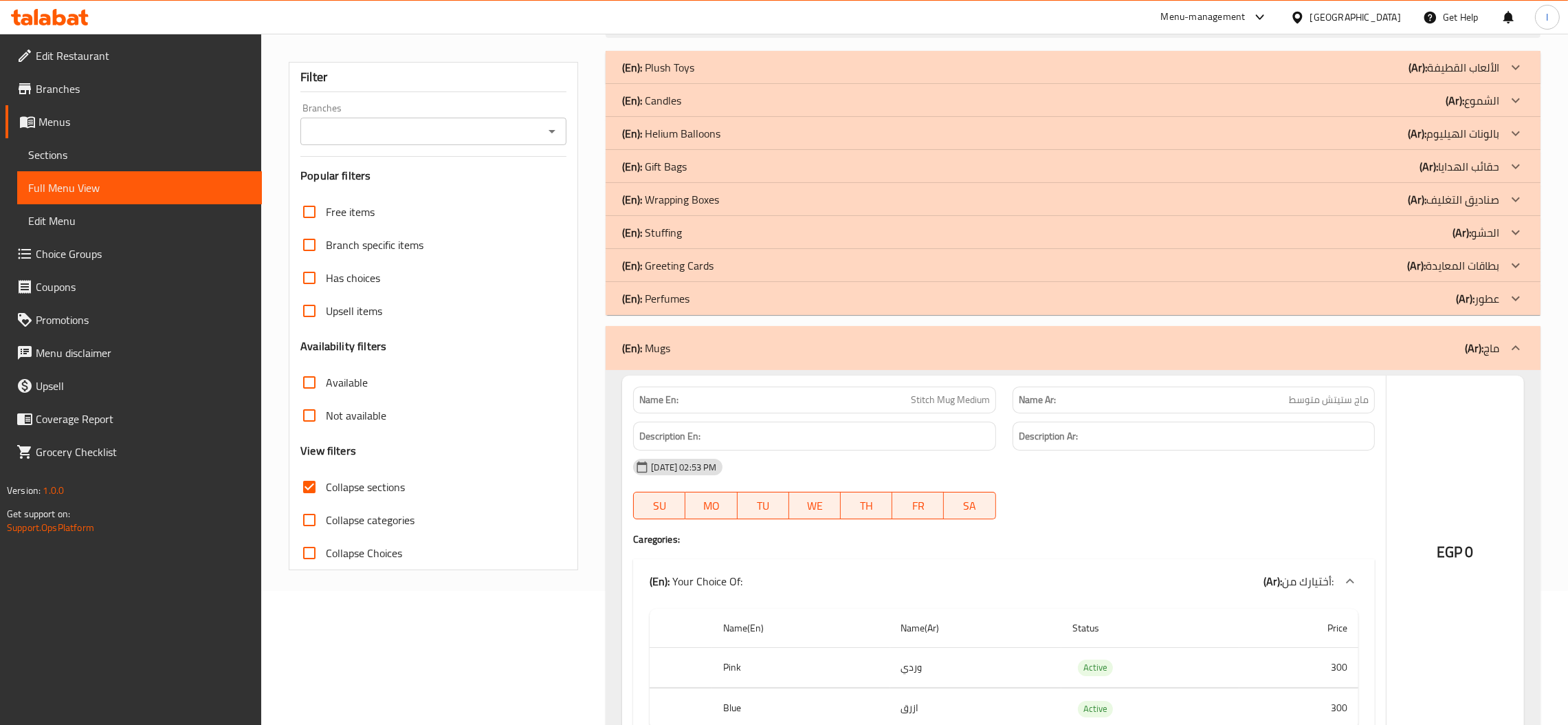
click at [681, 76] on p "(En): Perfumes" at bounding box center [658, 67] width 73 height 16
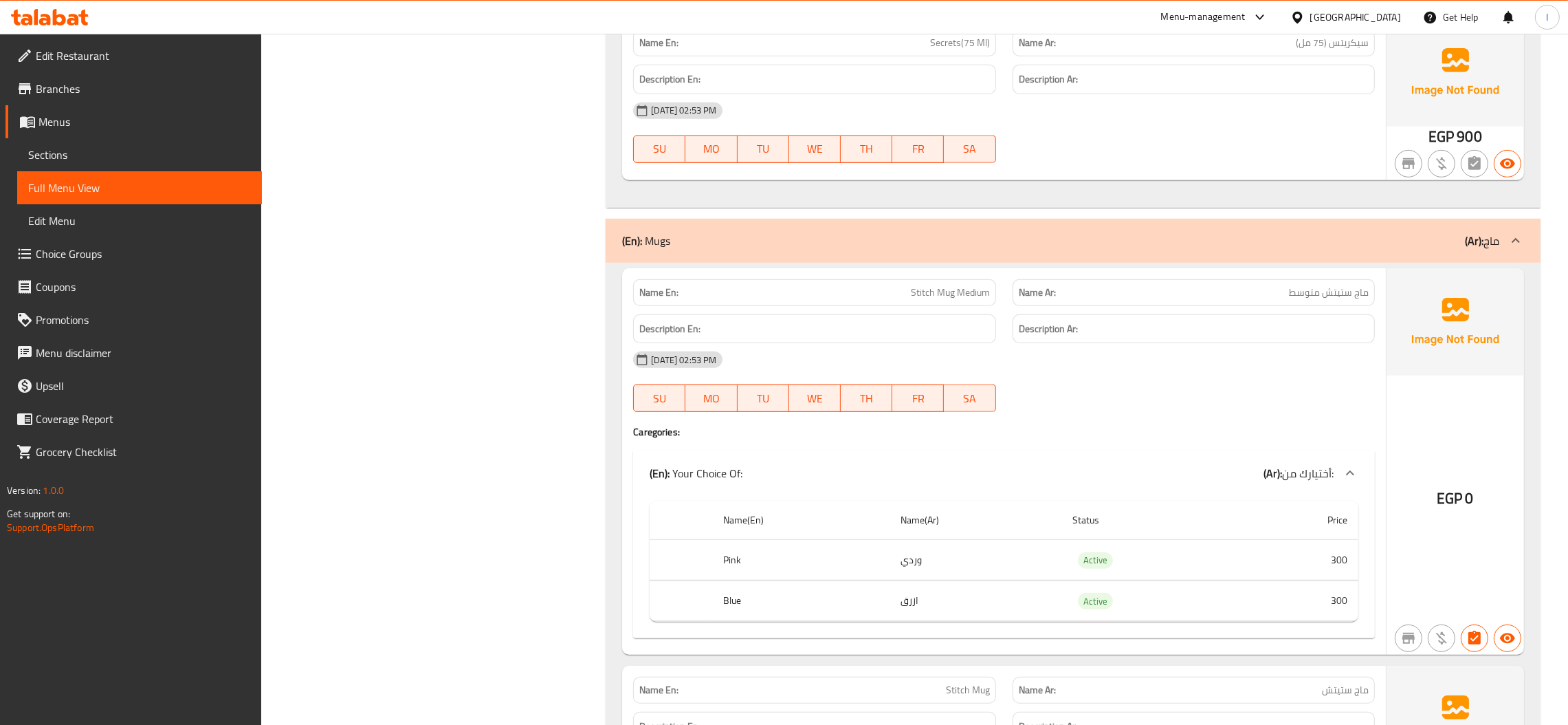
scroll to position [0, 0]
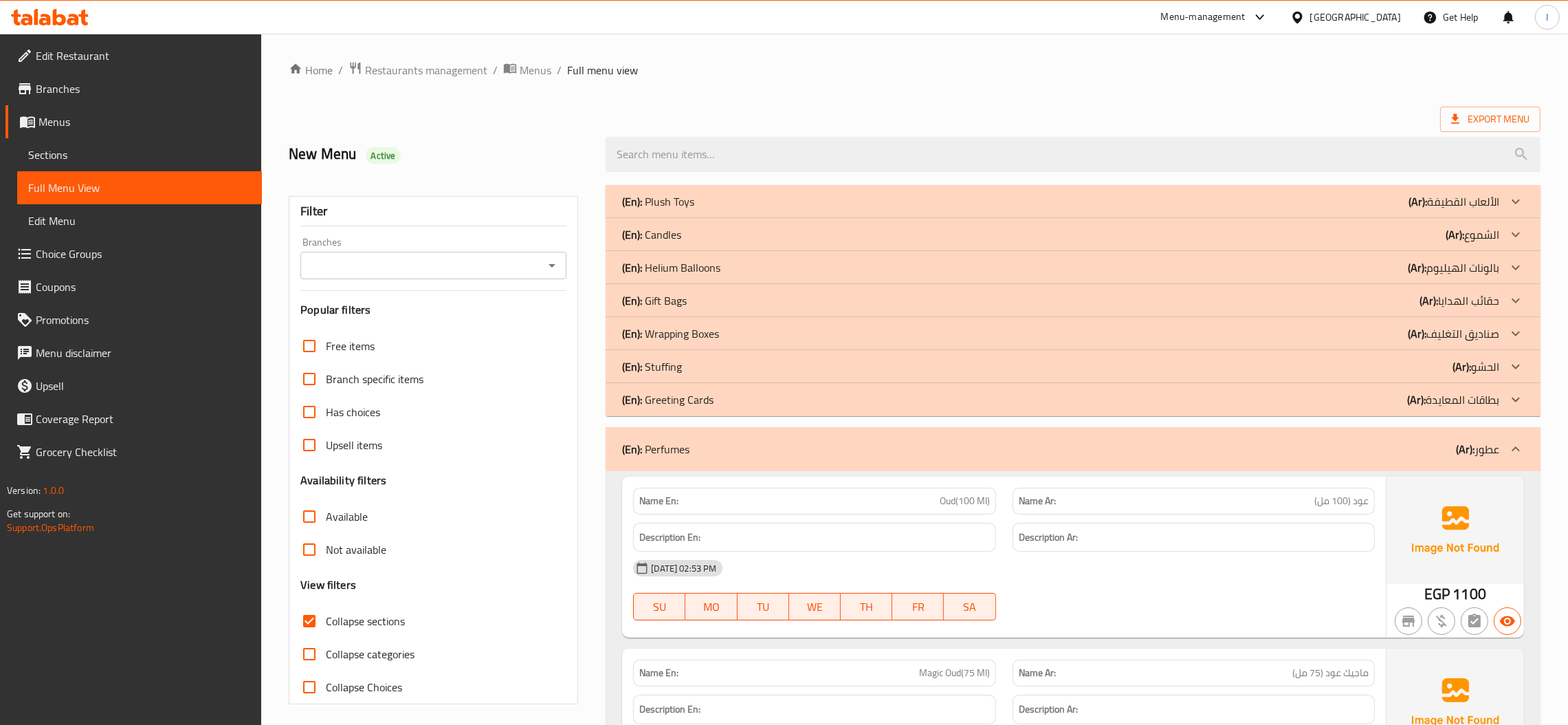
click at [91, 150] on span "Sections" at bounding box center [140, 155] width 223 height 16
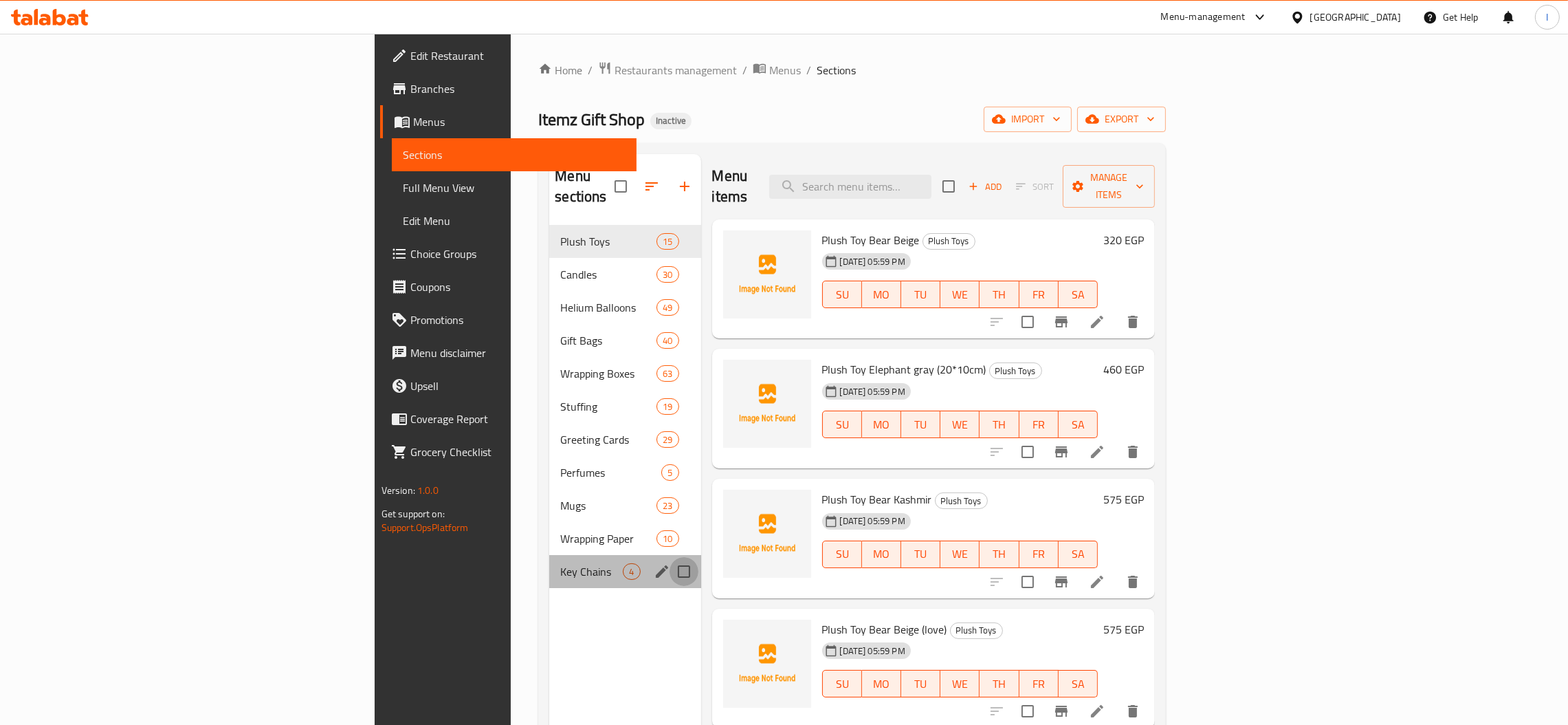
click at [669, 557] on input "Menu sections" at bounding box center [683, 572] width 29 height 29
checkbox input "true"
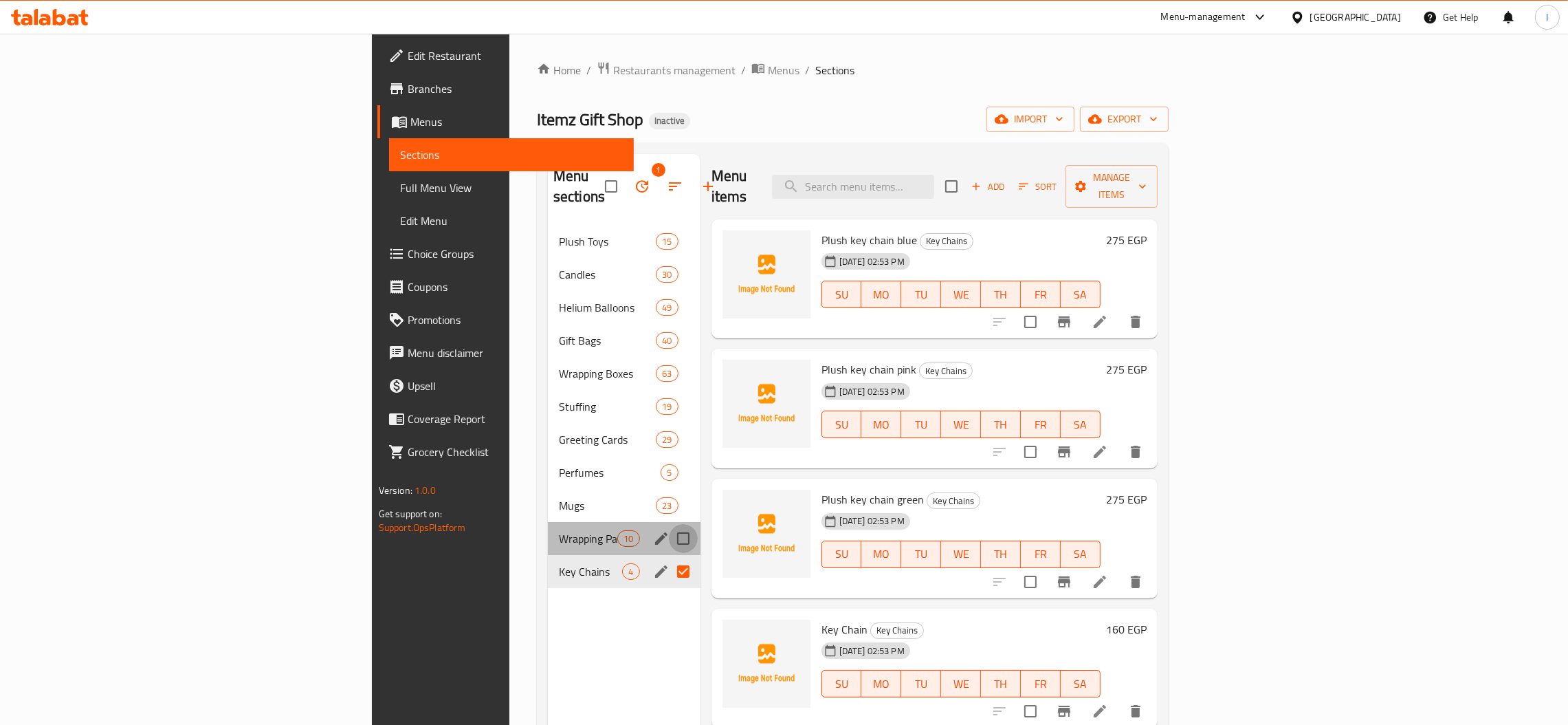
click at [668, 524] on input "Menu sections" at bounding box center [683, 538] width 29 height 29
checkbox input "true"
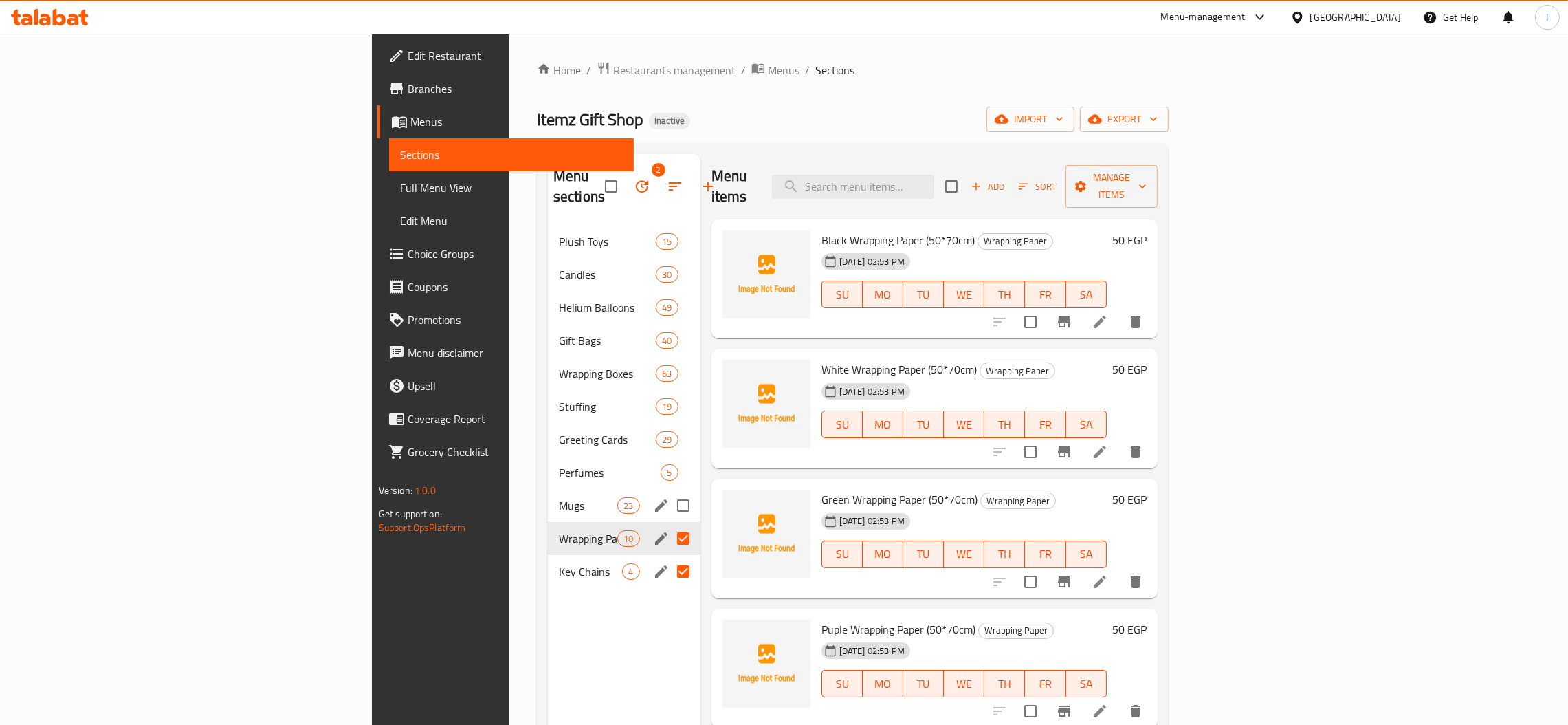
click at [668, 491] on input "Menu sections" at bounding box center [683, 505] width 29 height 29
checkbox input "true"
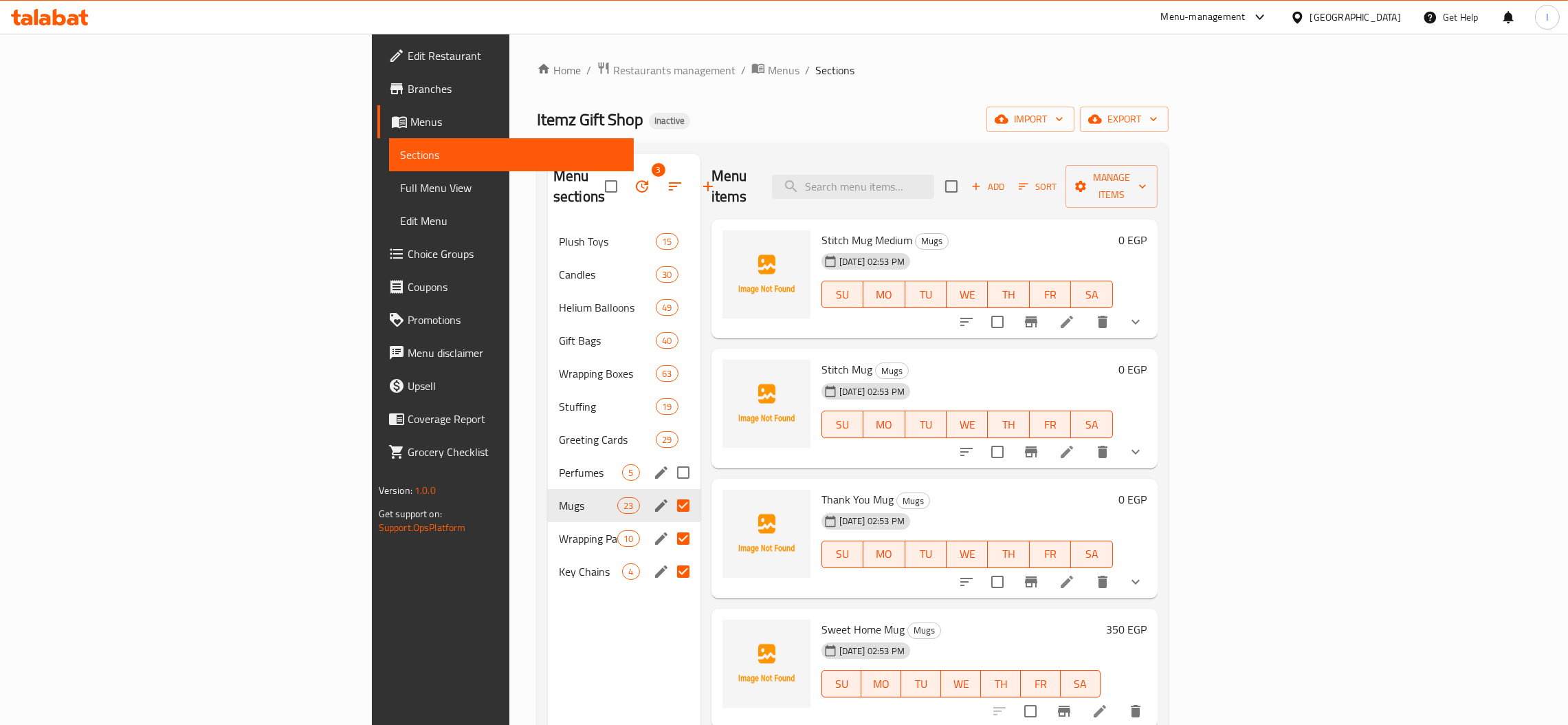
click at [668, 458] on input "Menu sections" at bounding box center [683, 472] width 29 height 29
checkbox input "true"
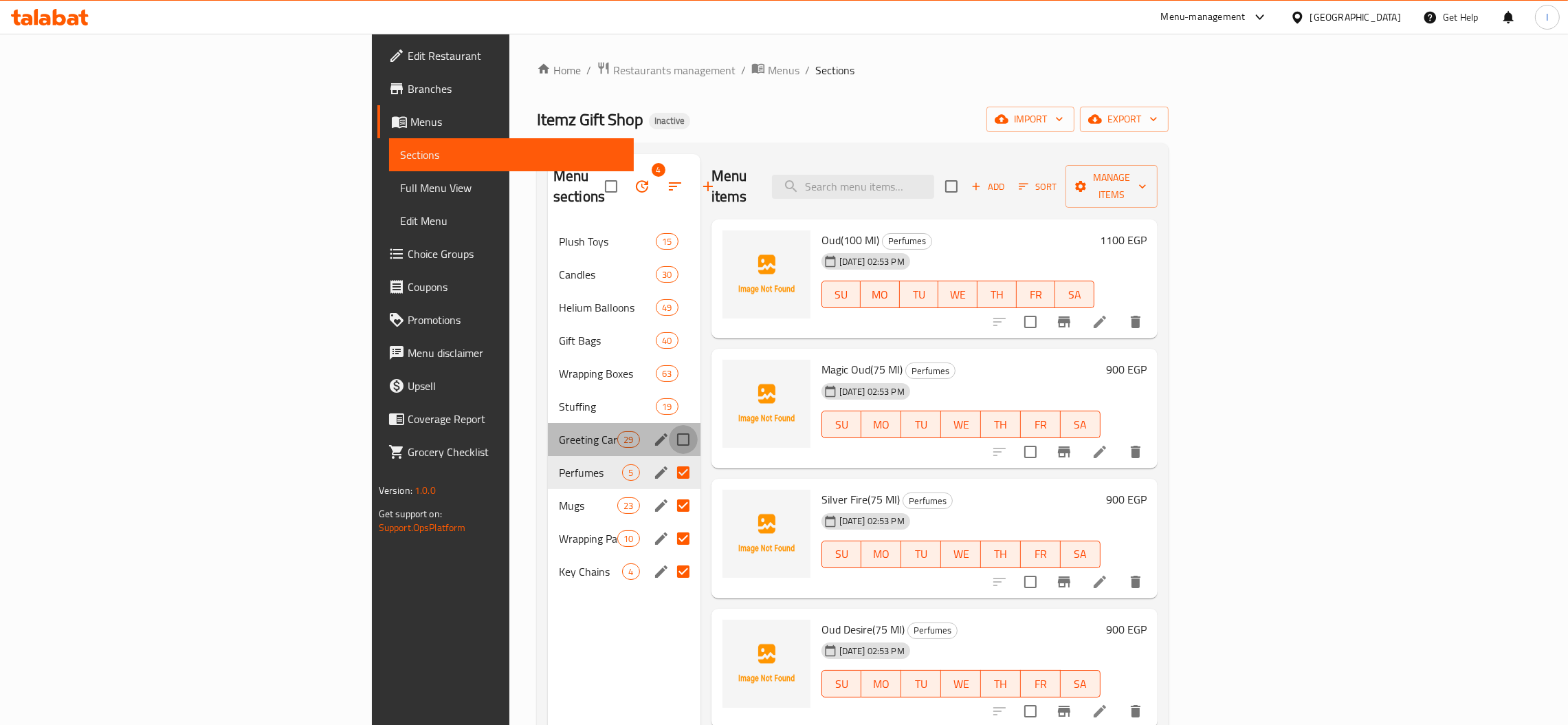
click at [668, 425] on input "Menu sections" at bounding box center [683, 439] width 29 height 29
checkbox input "true"
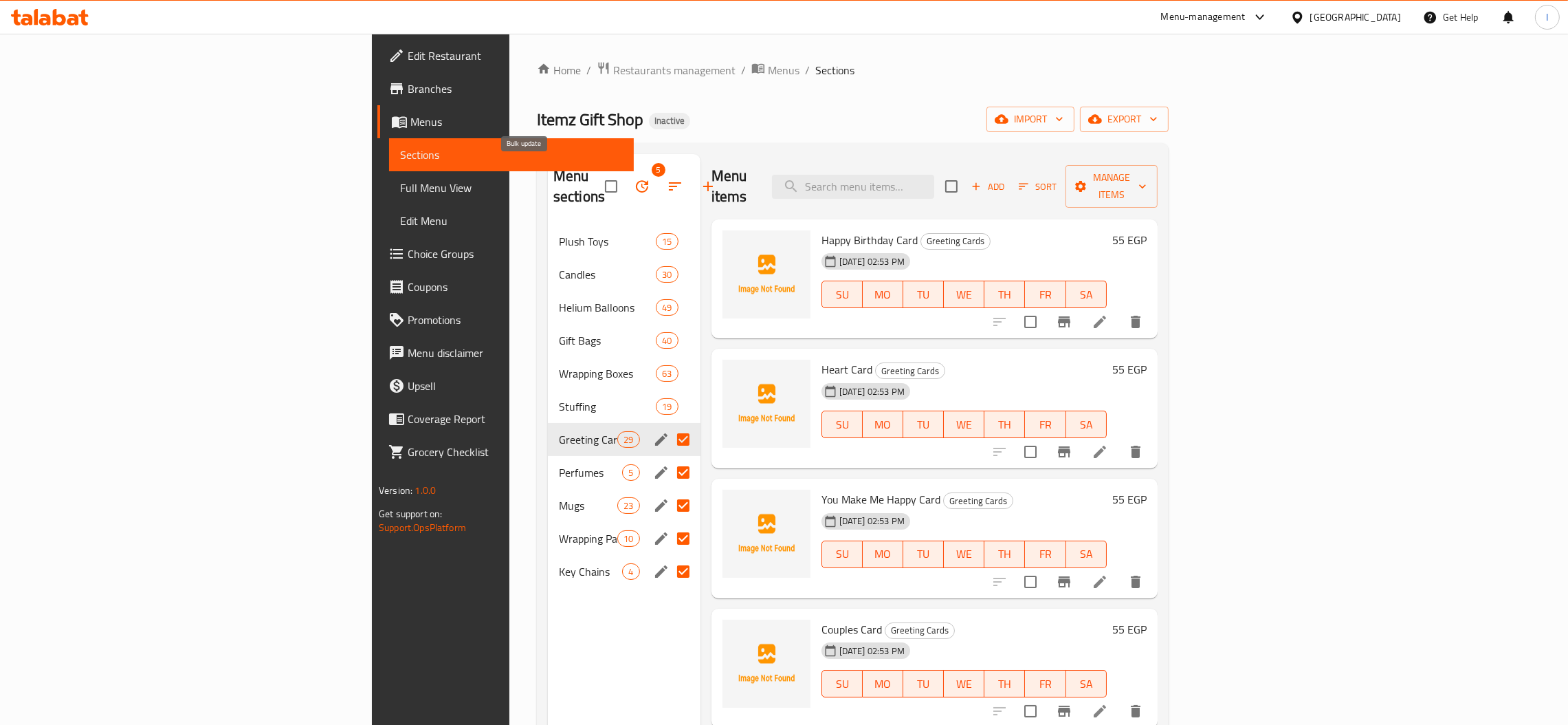
click at [634, 178] on icon "button" at bounding box center [642, 186] width 16 height 16
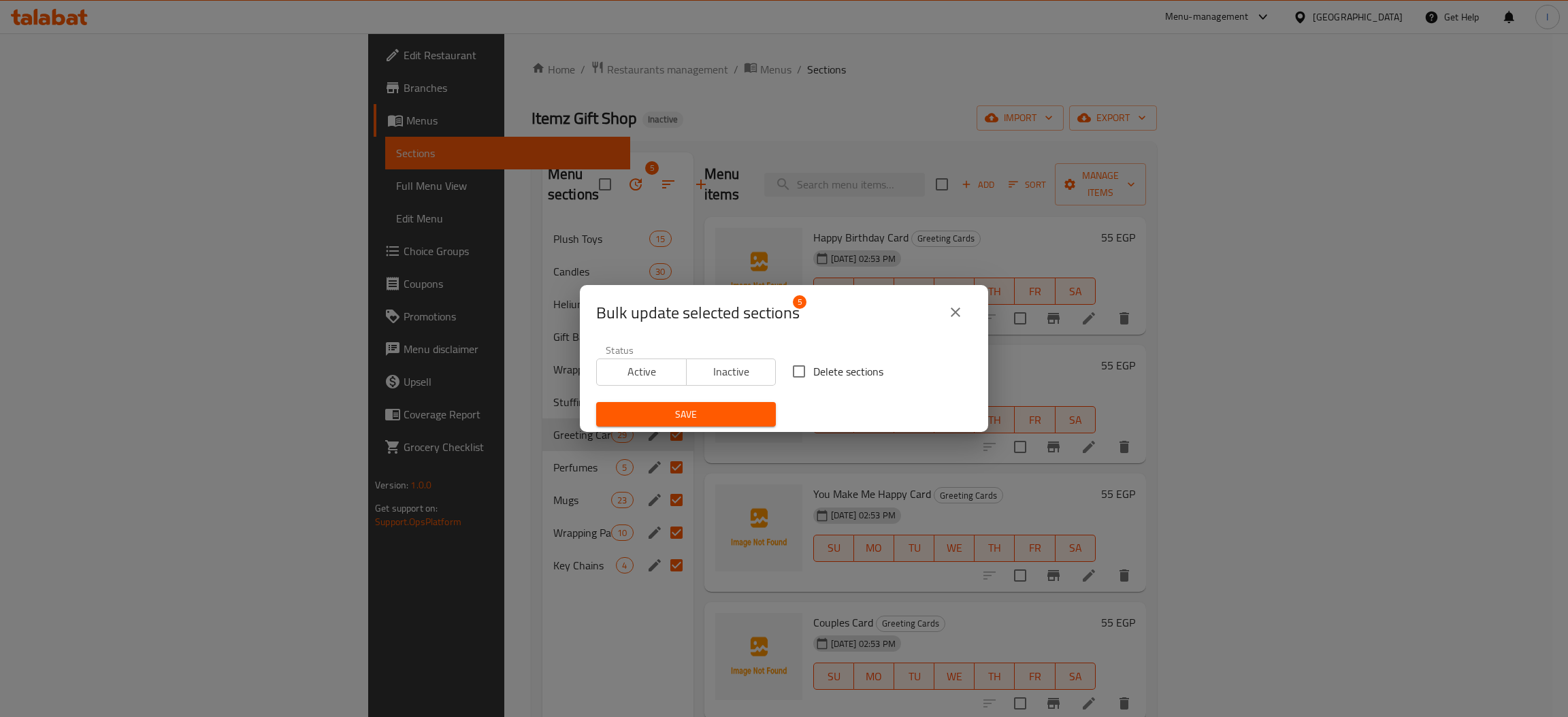
click at [813, 366] on span "Delete sections" at bounding box center [848, 371] width 70 height 16
click at [813, 366] on input "Delete sections" at bounding box center [799, 371] width 29 height 29
checkbox input "true"
click at [708, 408] on span "Save" at bounding box center [686, 414] width 158 height 17
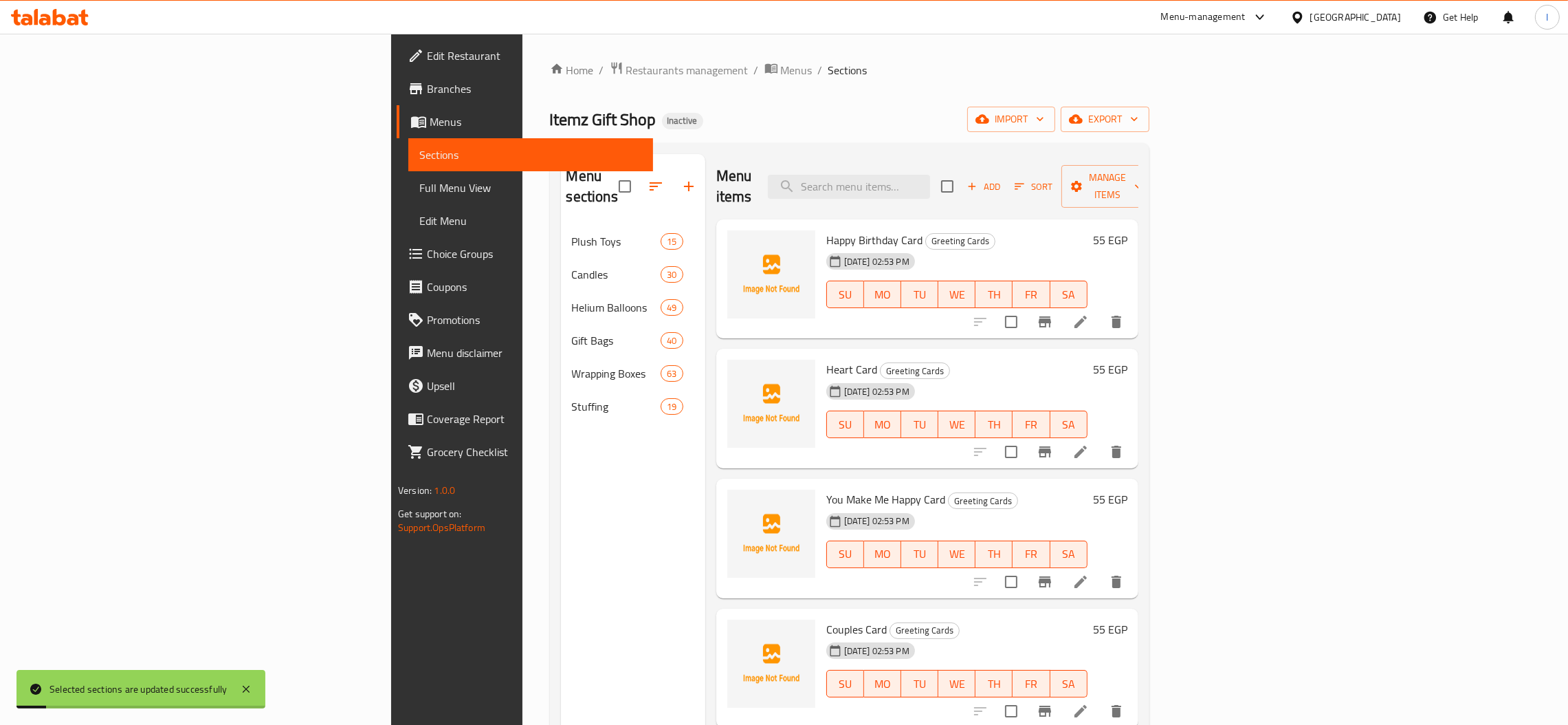
click at [561, 492] on div "Menu sections Plush Toys 15 Candles 30 Helium Balloons 49 Gift Bags 40 Wrapping…" at bounding box center [633, 516] width 144 height 725
click at [1044, 120] on span "import" at bounding box center [1011, 119] width 66 height 17
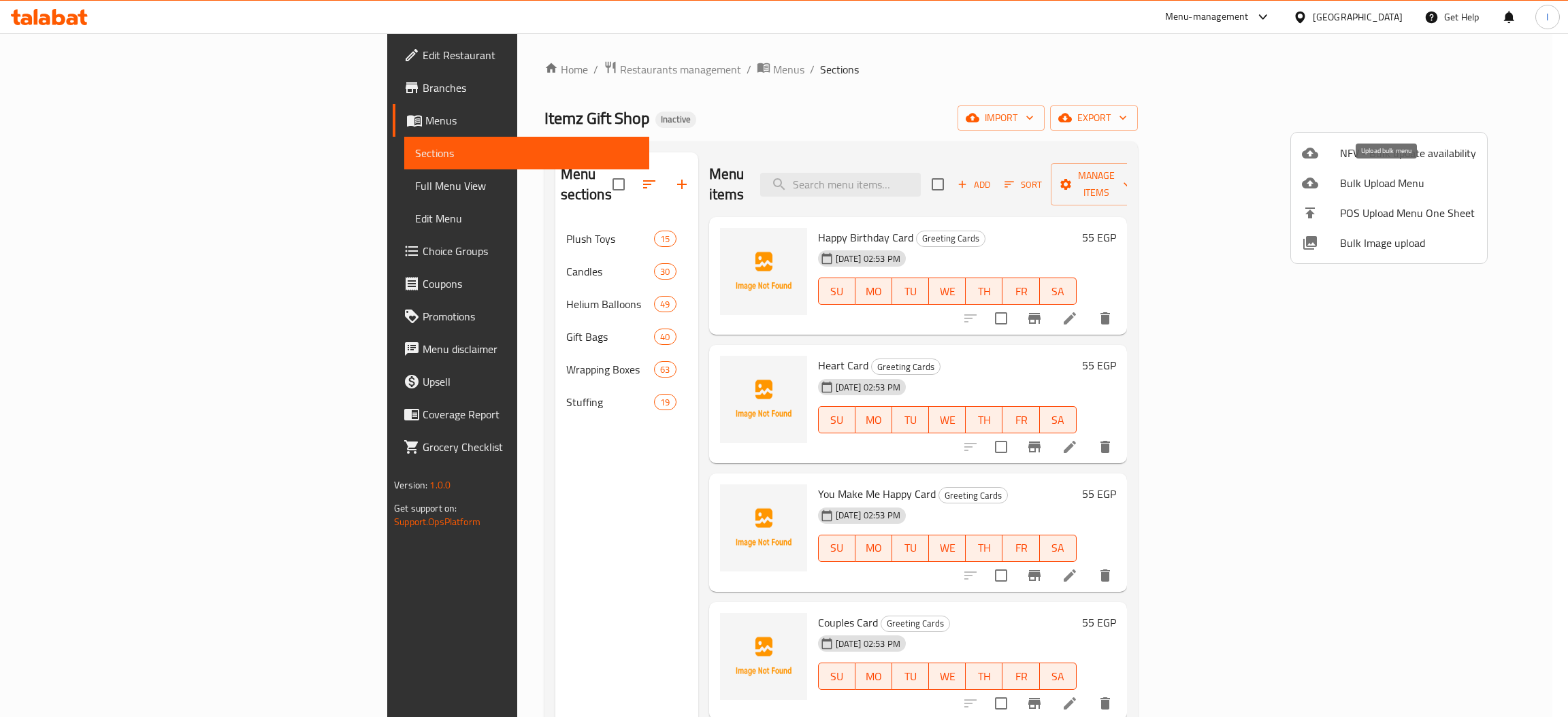
click at [1371, 177] on span "Bulk Upload Menu" at bounding box center [1408, 183] width 136 height 16
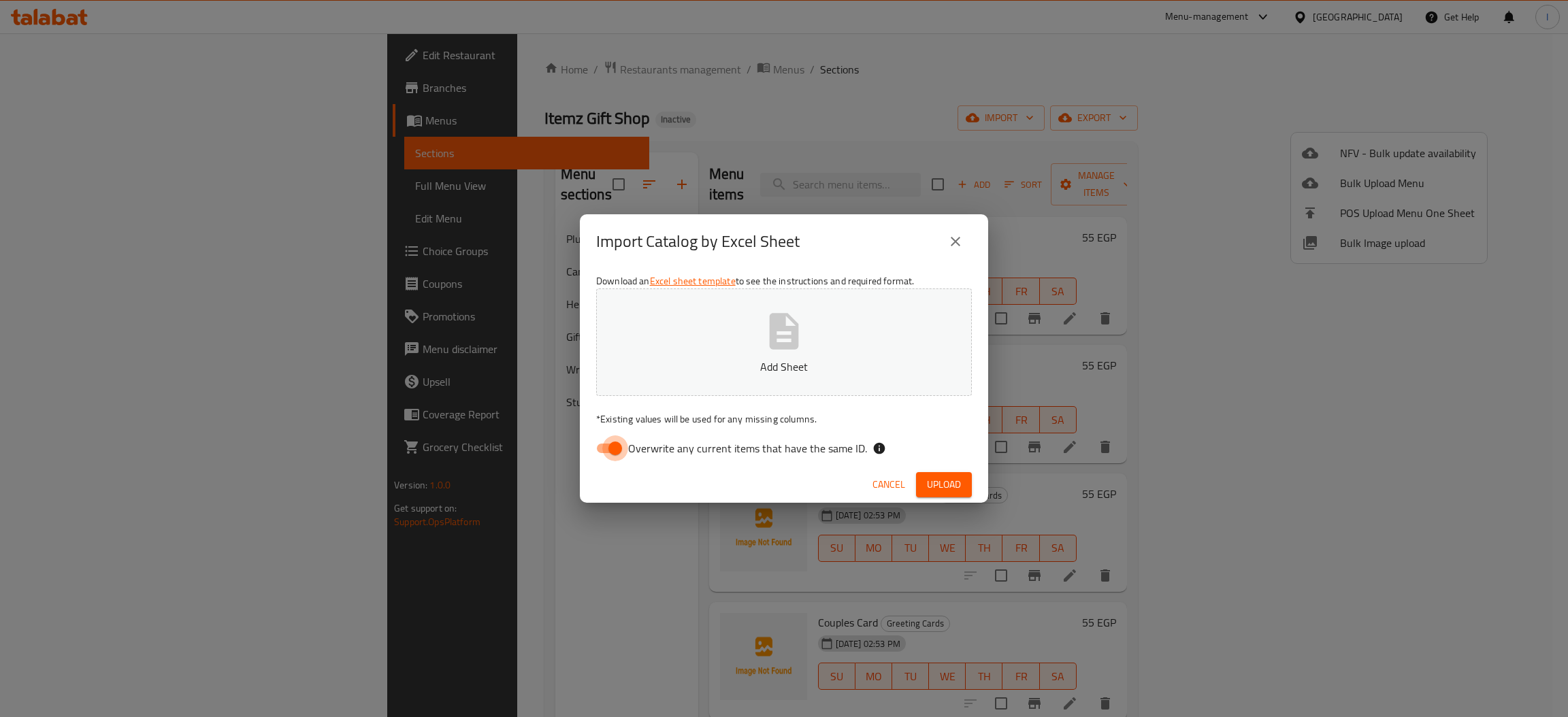
click at [606, 448] on input "Overwrite any current items that have the same ID." at bounding box center [615, 448] width 78 height 26
checkbox input "false"
click at [687, 330] on button "Add Sheet" at bounding box center [783, 342] width 375 height 107
click at [939, 484] on span "Upload" at bounding box center [944, 484] width 34 height 17
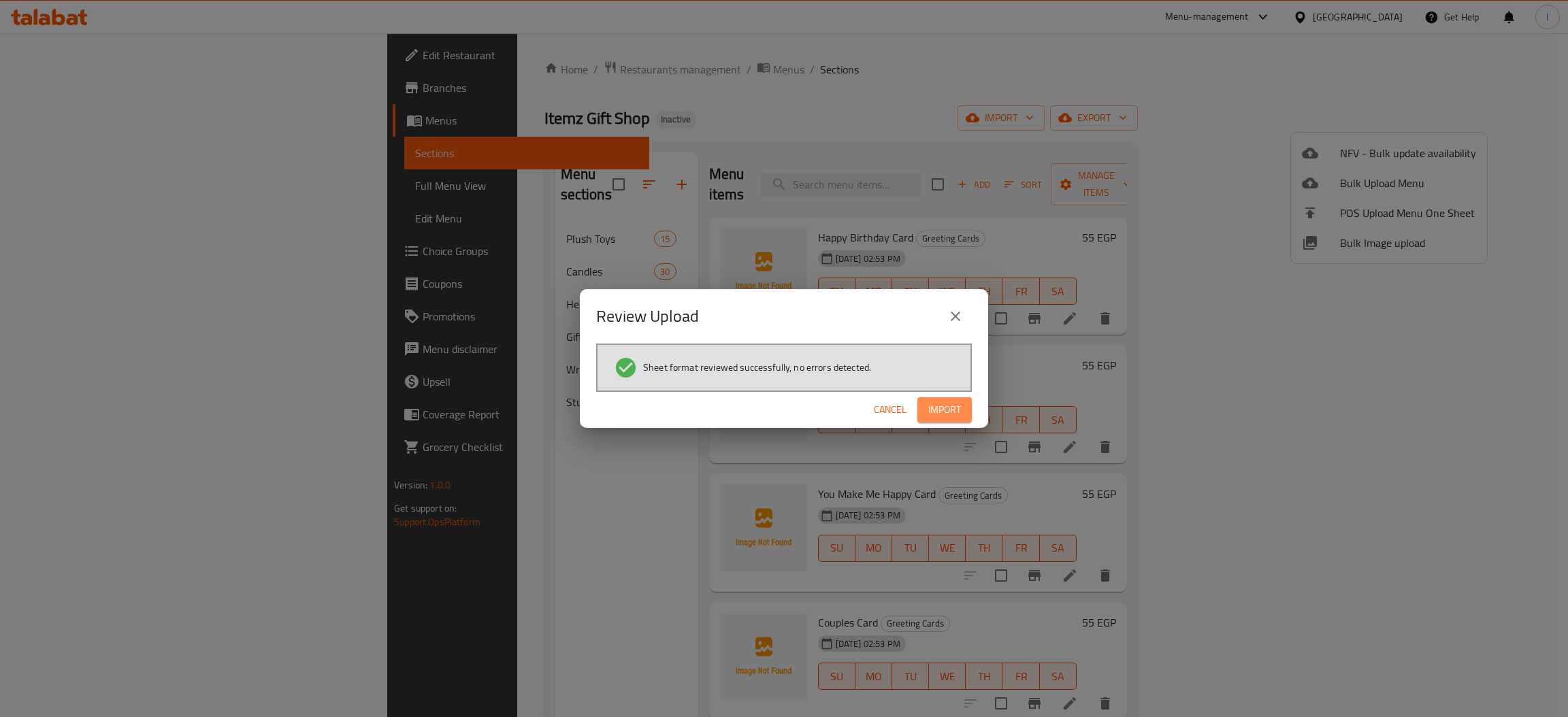
click at [944, 416] on span "Import" at bounding box center [945, 409] width 33 height 17
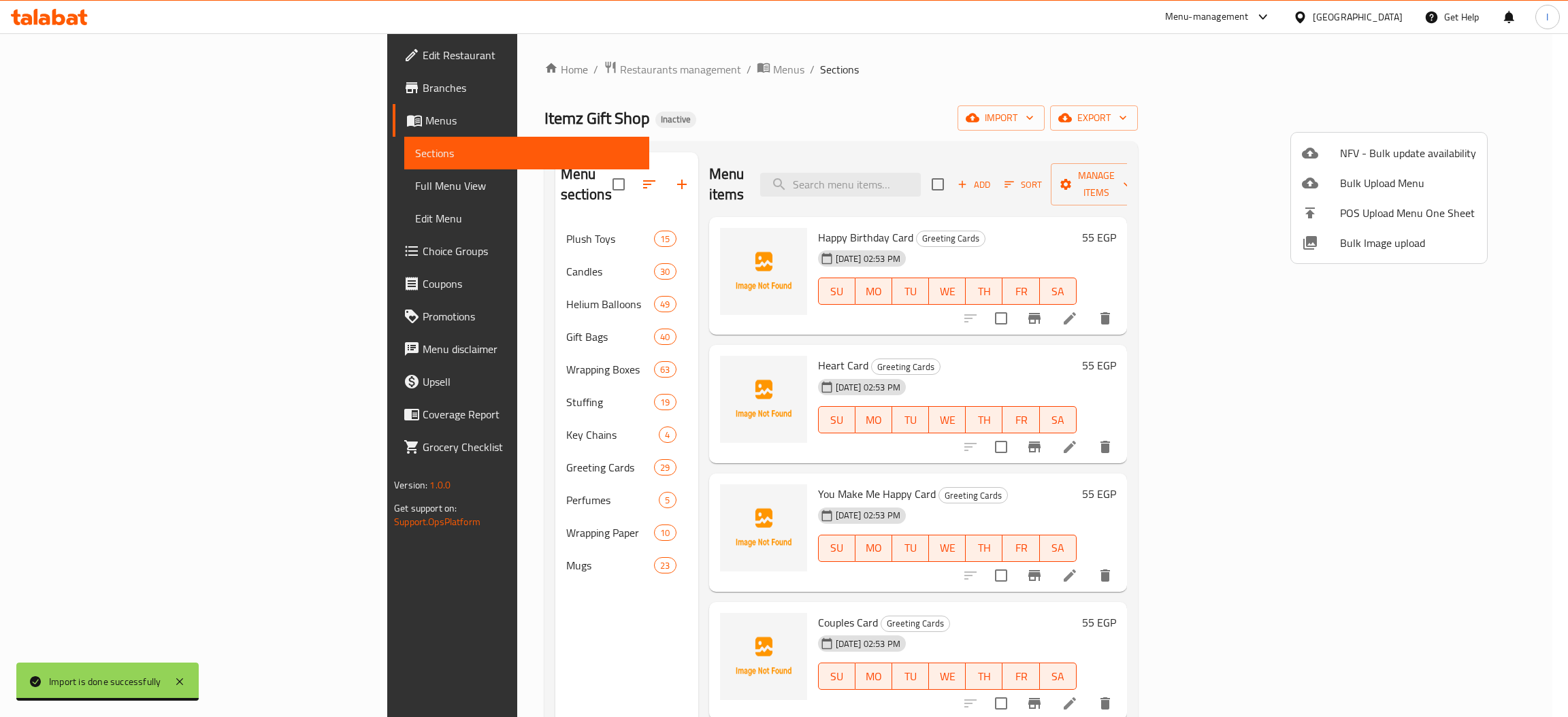
click at [334, 460] on div at bounding box center [784, 358] width 1568 height 717
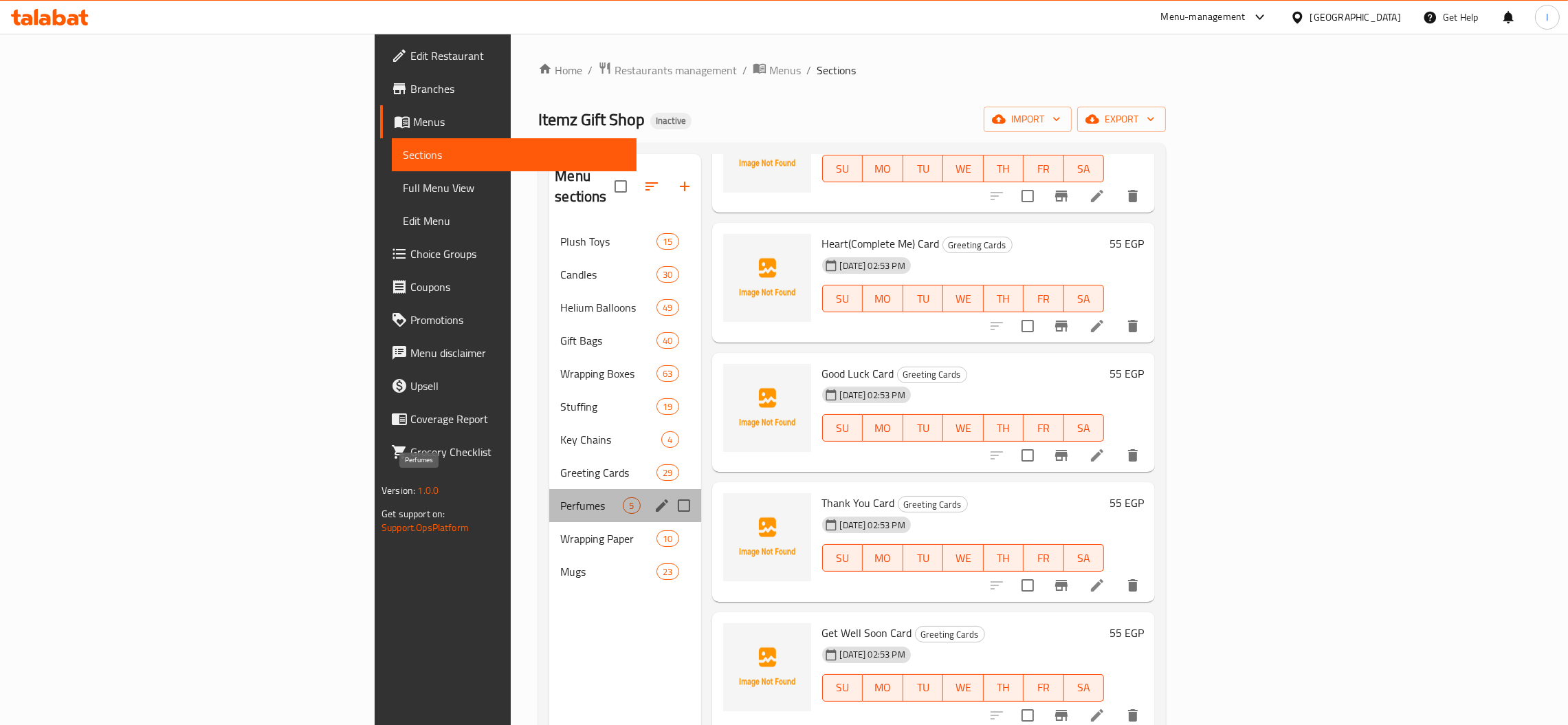
click at [560, 498] on span "Perfumes" at bounding box center [591, 506] width 63 height 16
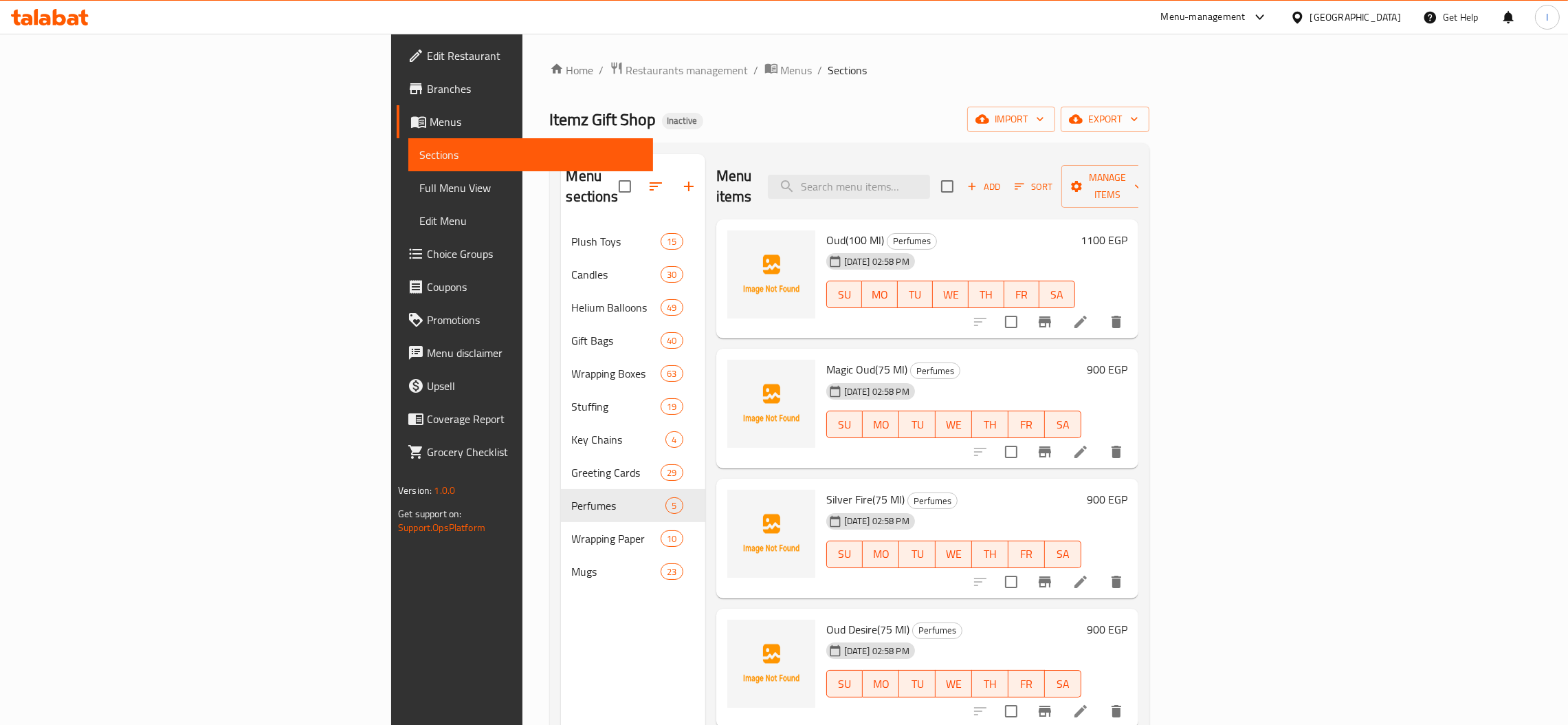
scroll to position [194, 0]
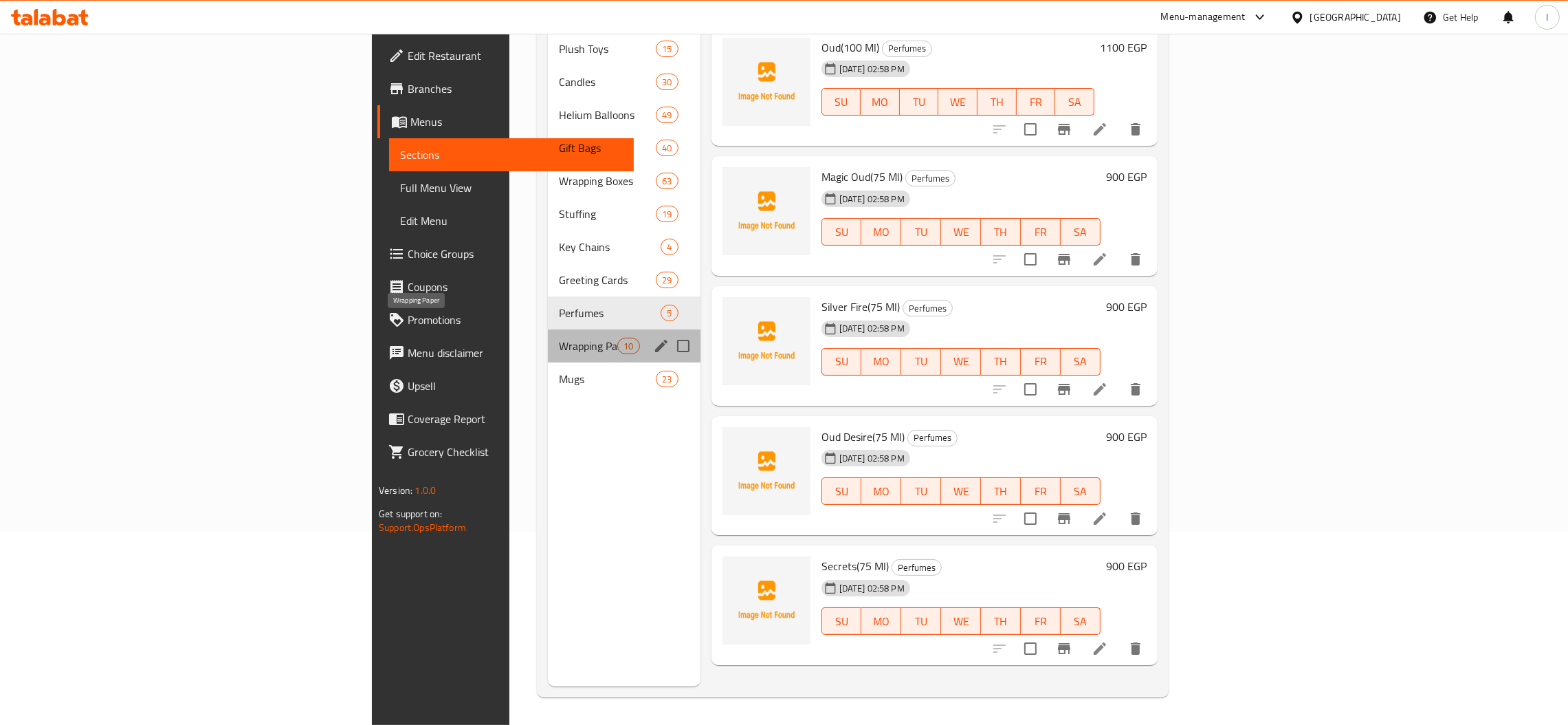
click at [559, 337] on span "Wrapping Paper" at bounding box center [588, 346] width 58 height 16
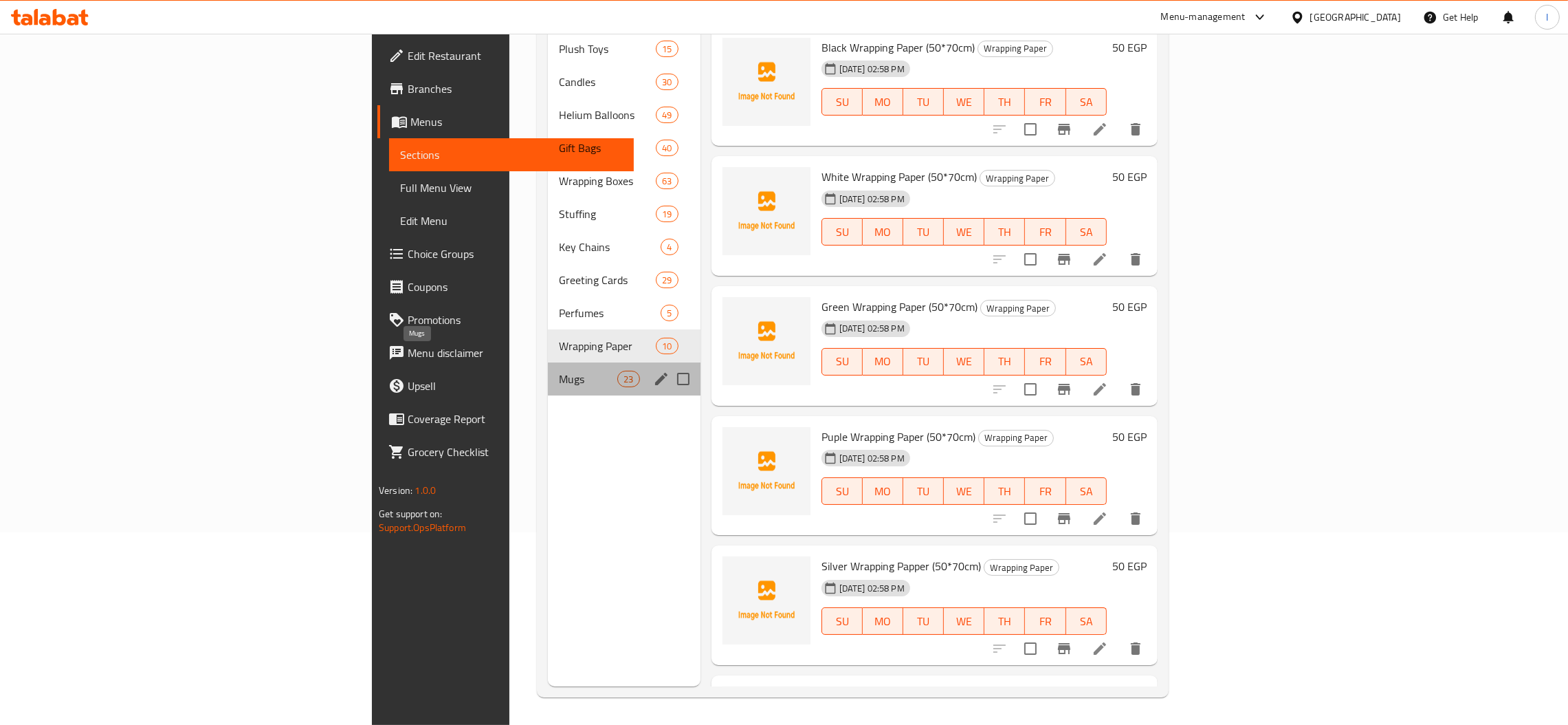
click at [559, 370] on span "Mugs" at bounding box center [588, 379] width 58 height 16
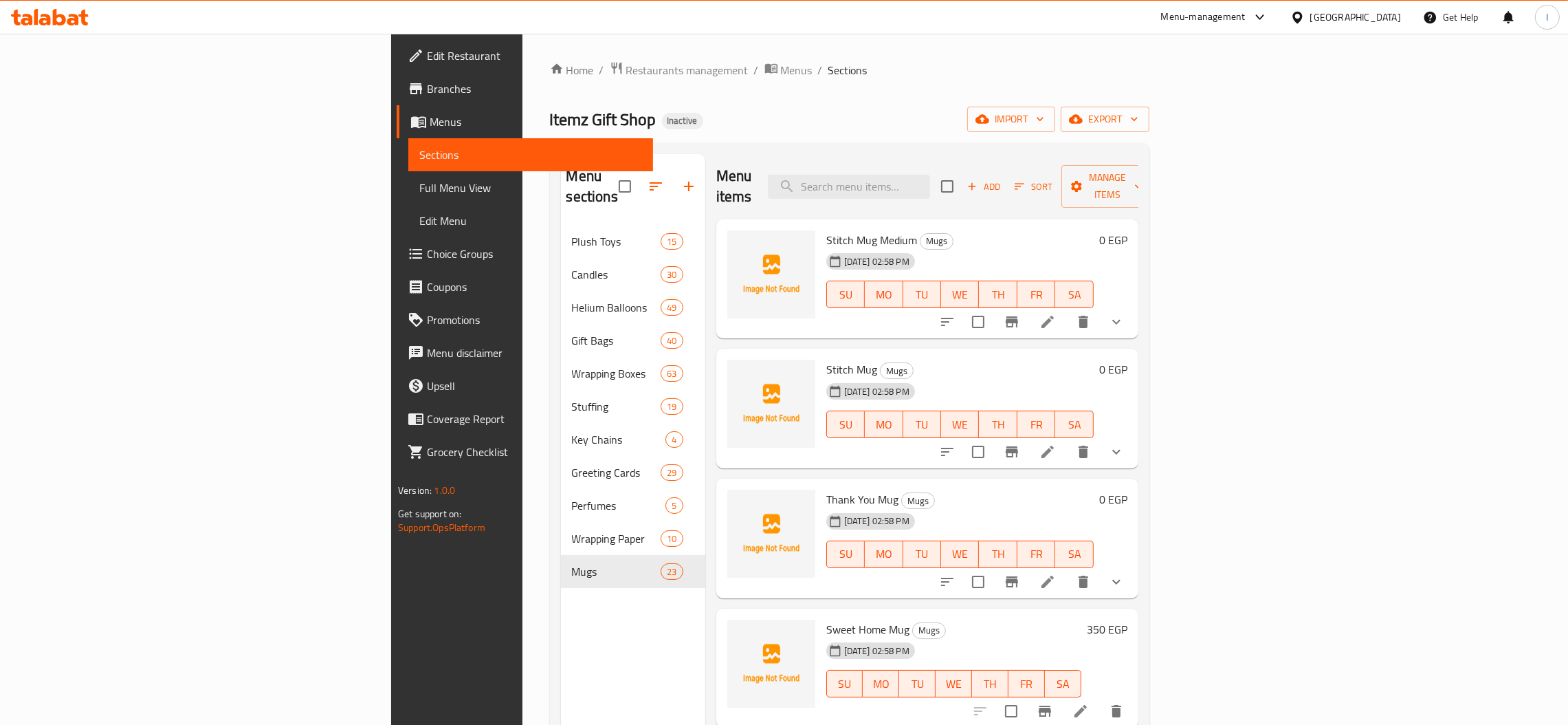
click at [408, 171] on link "Full Menu View" at bounding box center [530, 188] width 245 height 33
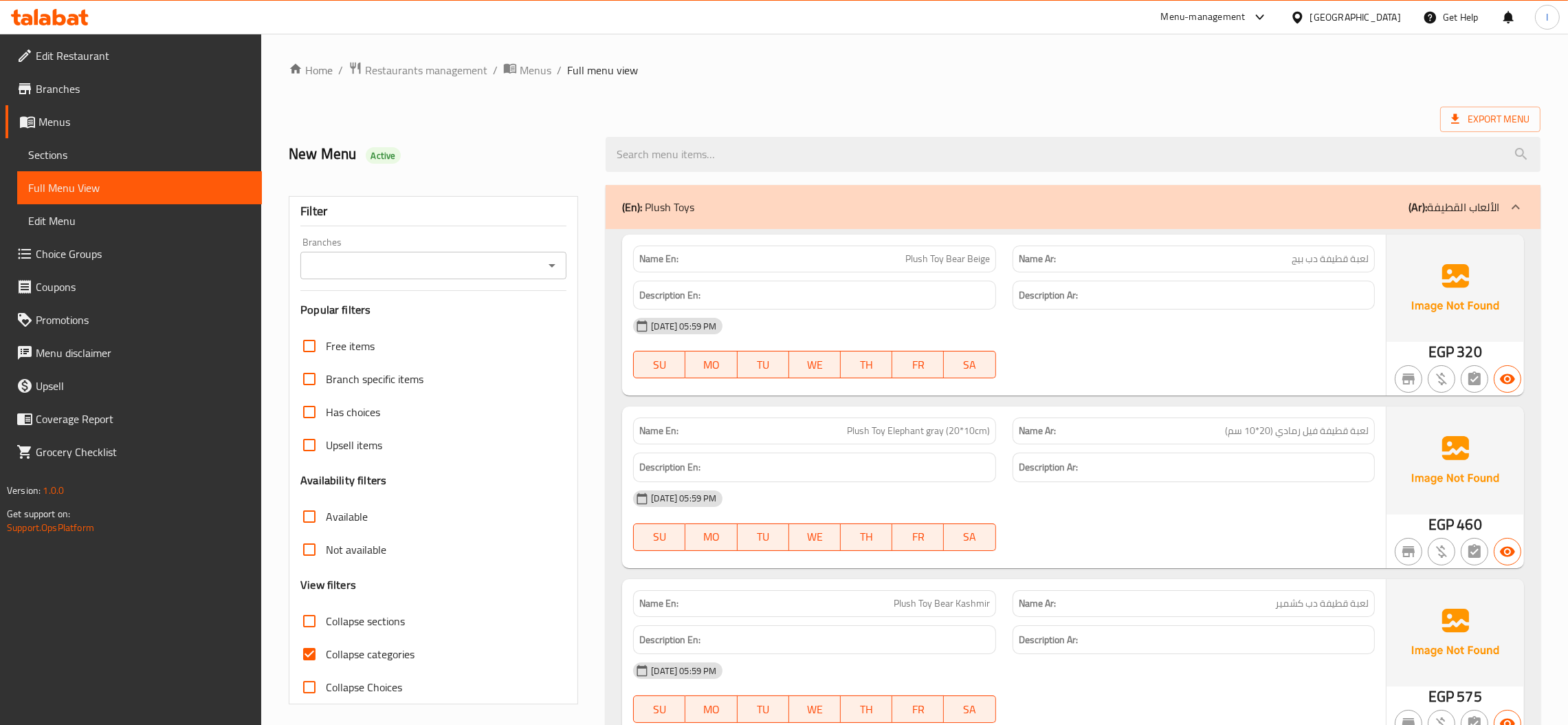
click at [311, 605] on input "Collapse sections" at bounding box center [310, 621] width 33 height 33
checkbox input "true"
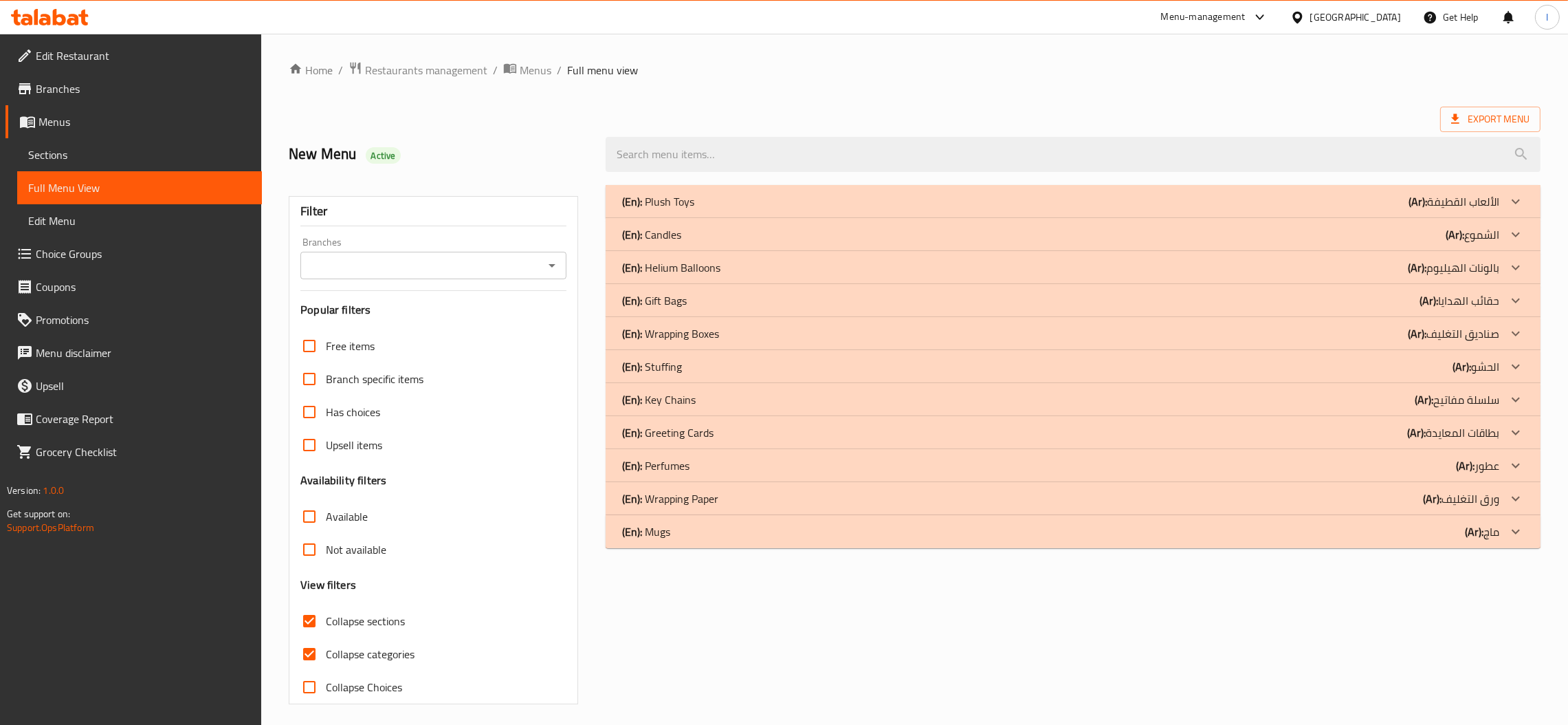
click at [323, 637] on input "Collapse categories" at bounding box center [310, 654] width 33 height 33
checkbox input "false"
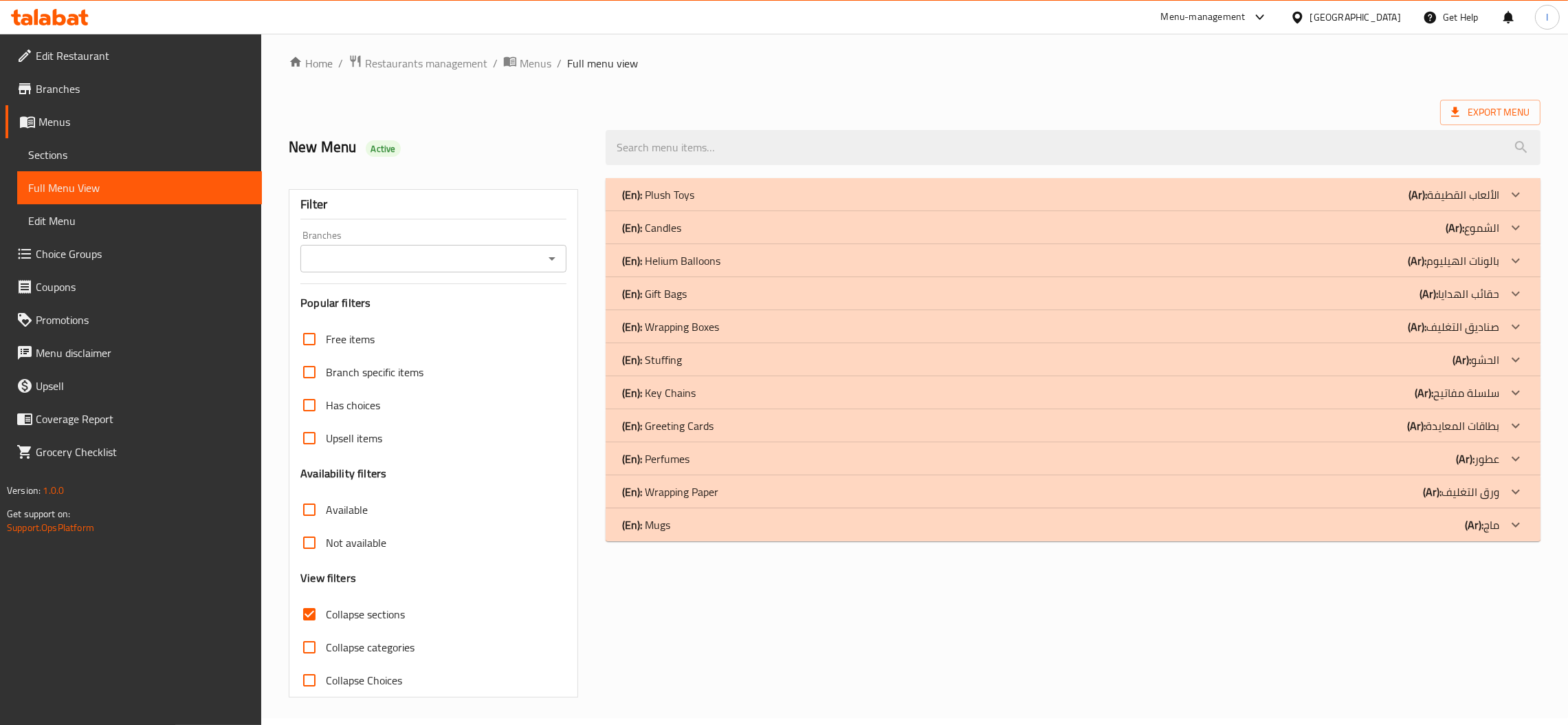
scroll to position [7, 0]
click at [724, 203] on div "(En): Mugs (Ar): ماج" at bounding box center [1060, 195] width 877 height 16
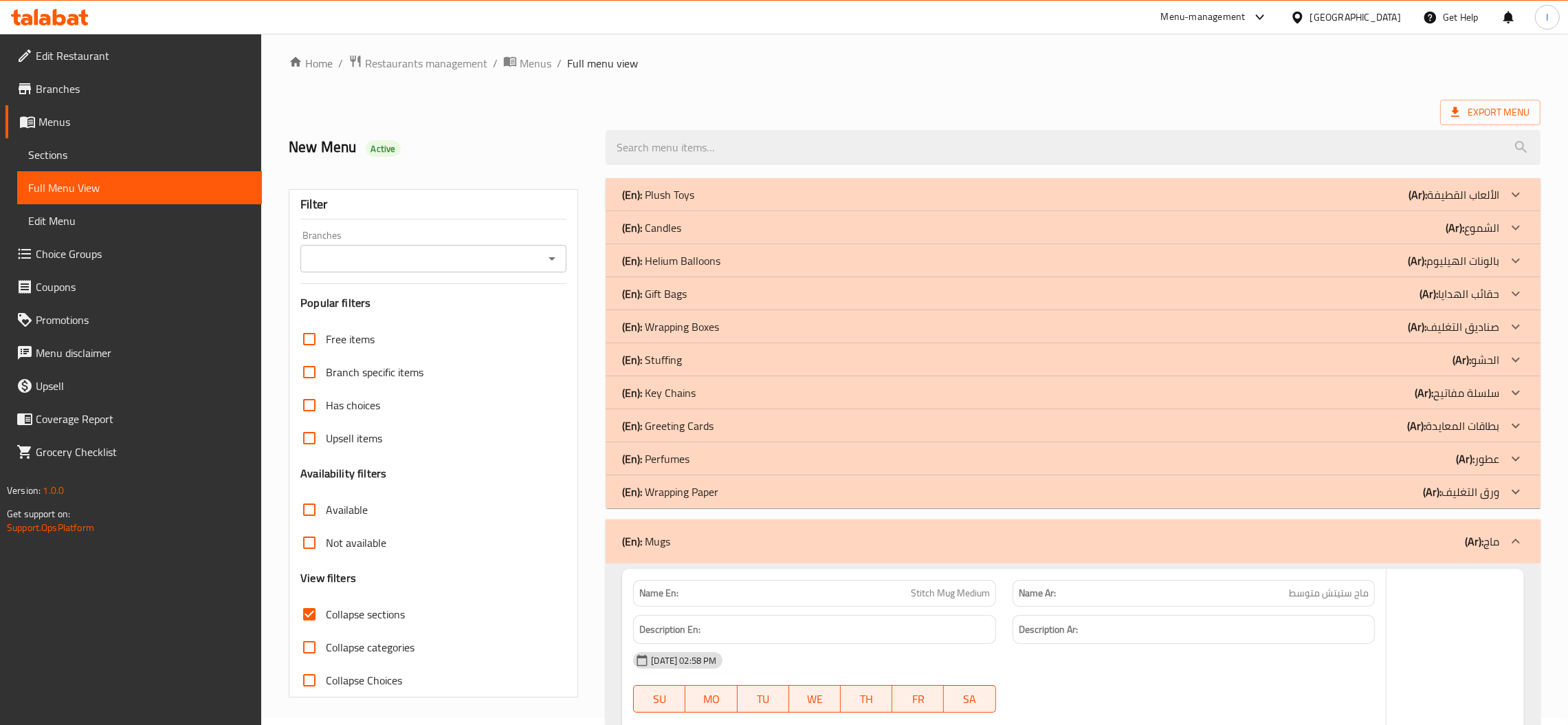
click at [688, 203] on p "(En): Wrapping Paper" at bounding box center [658, 195] width 73 height 16
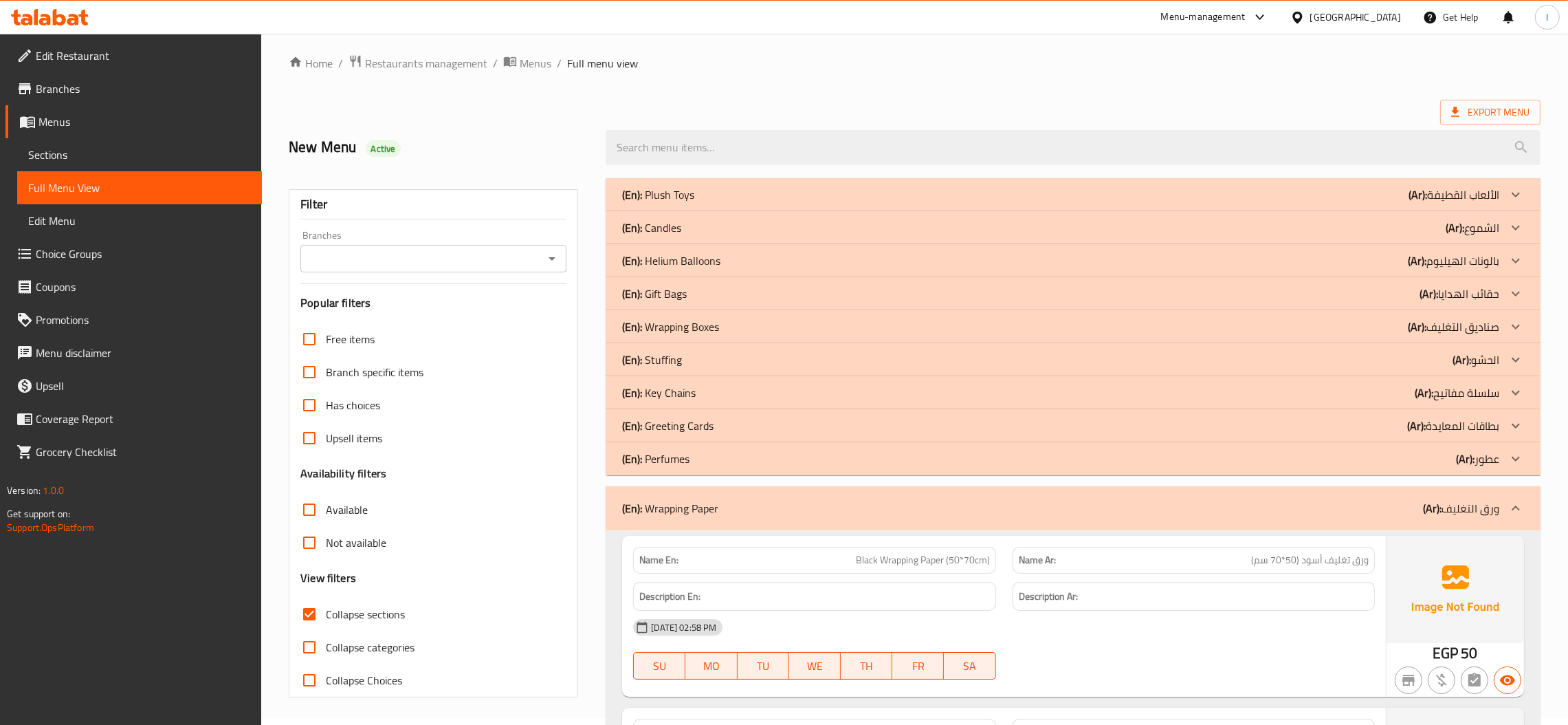
click at [689, 203] on p "(En): Perfumes" at bounding box center [658, 195] width 73 height 16
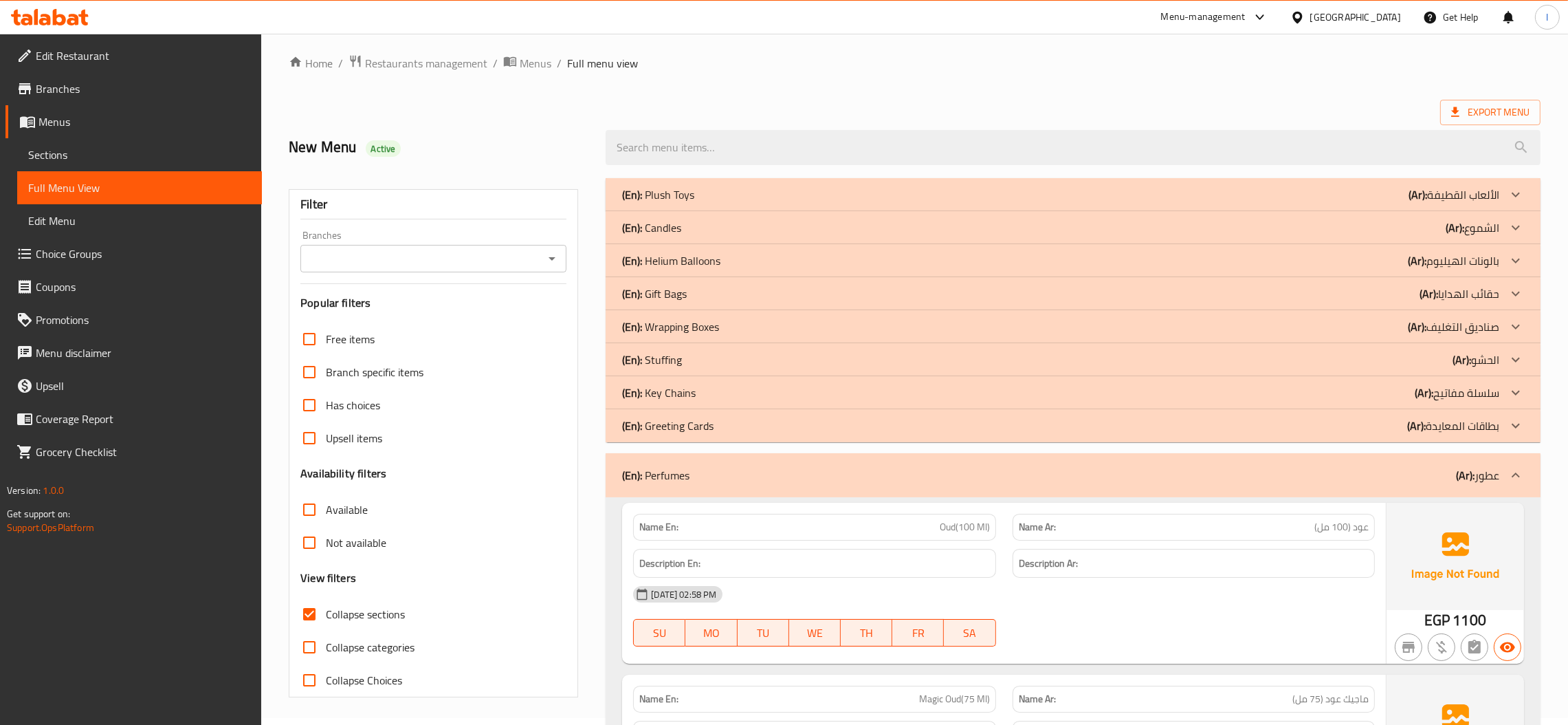
click at [694, 203] on p "(En): Greeting Cards" at bounding box center [658, 195] width 73 height 16
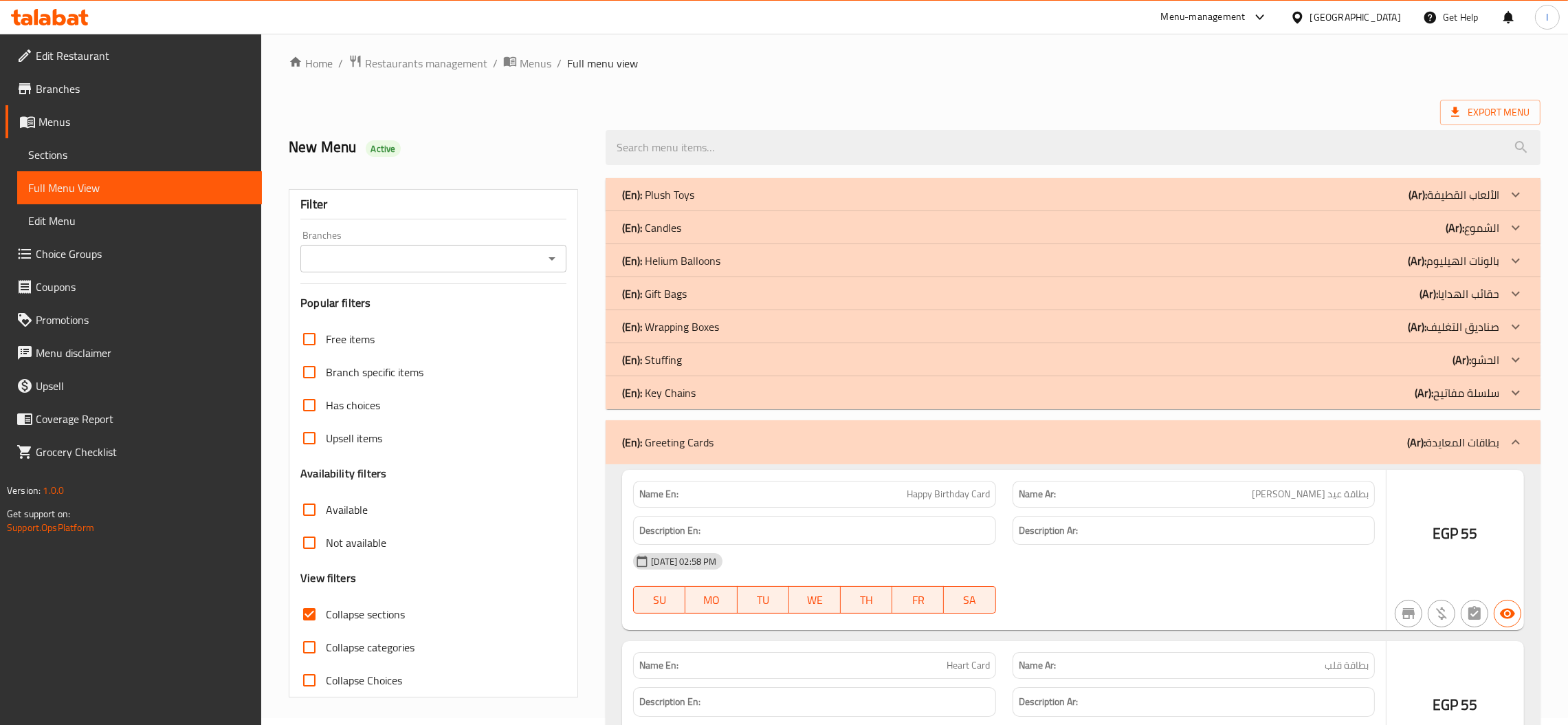
click at [675, 203] on p "(En): Key Chains" at bounding box center [658, 195] width 73 height 16
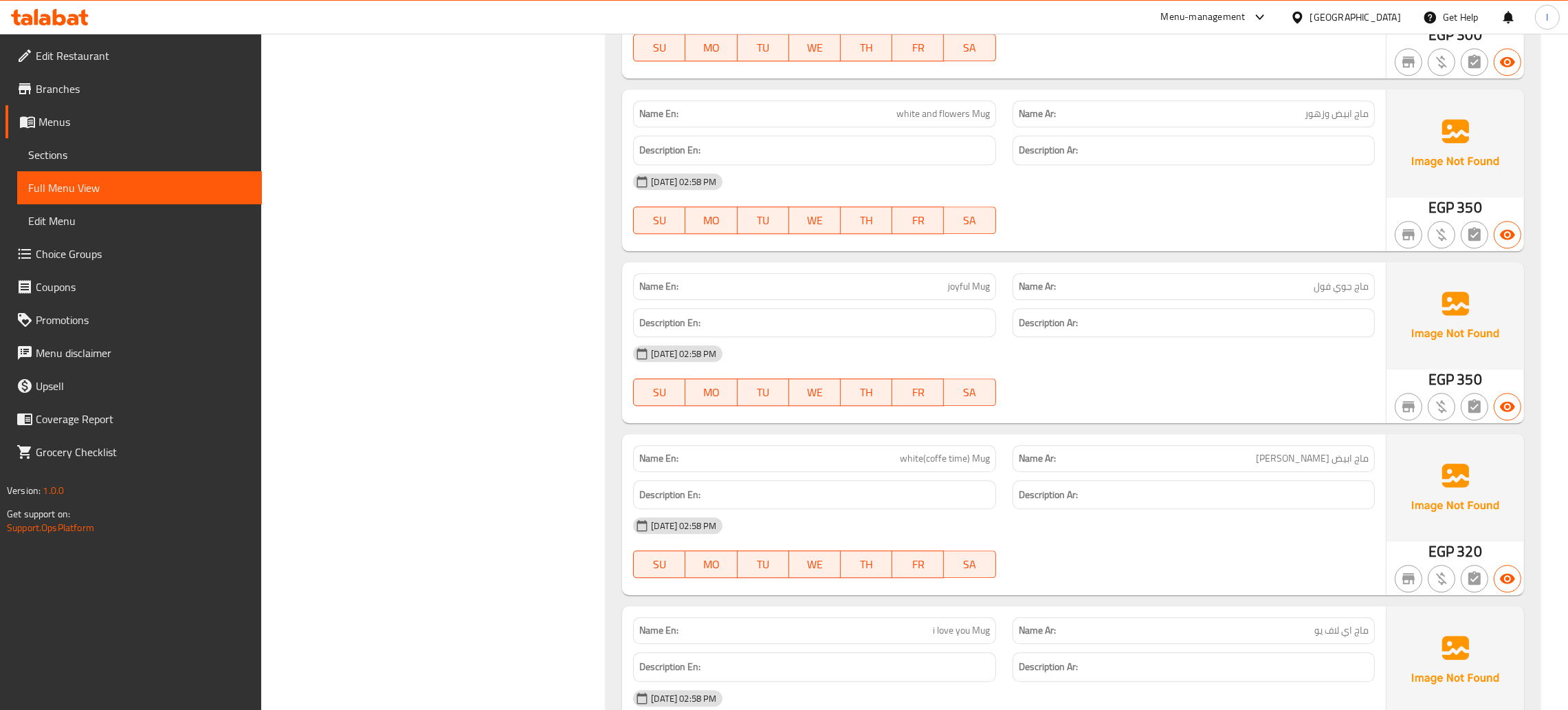
scroll to position [12930, 0]
drag, startPoint x: 839, startPoint y: 2, endPoint x: 340, endPoint y: 144, distance: 518.8
click at [76, 84] on span "Branches" at bounding box center [144, 89] width 215 height 16
